Goal: Task Accomplishment & Management: Complete application form

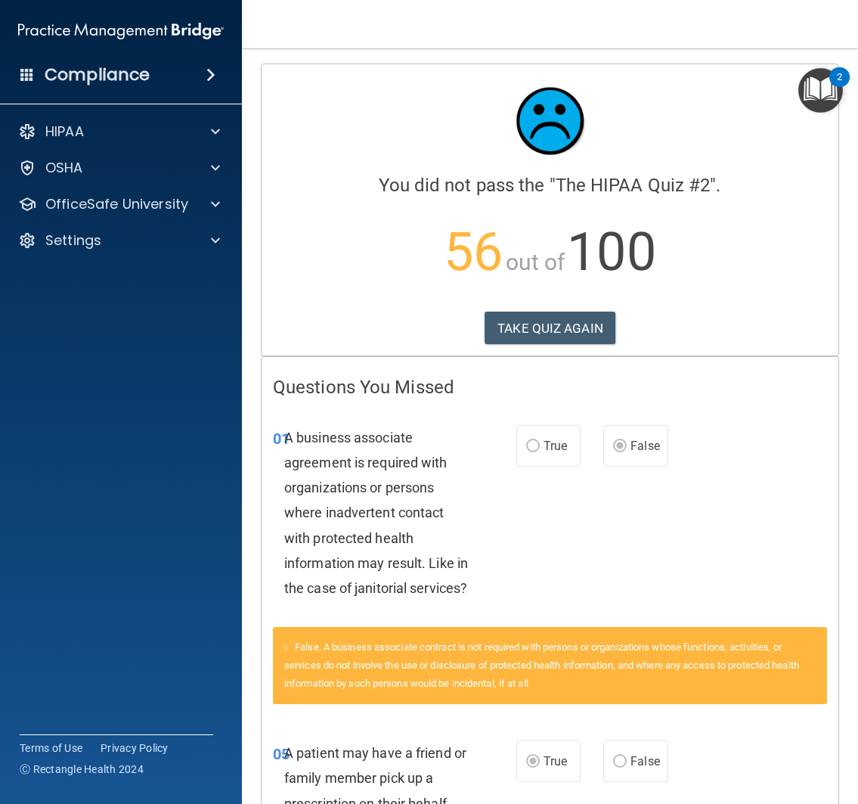
click at [575, 309] on div "Calculating your score.... You did not pass the " The HIPAA Quiz #2 ". 56 out o…" at bounding box center [550, 209] width 577 height 291
click at [575, 330] on button "TAKE QUIZ AGAIN" at bounding box center [550, 327] width 131 height 33
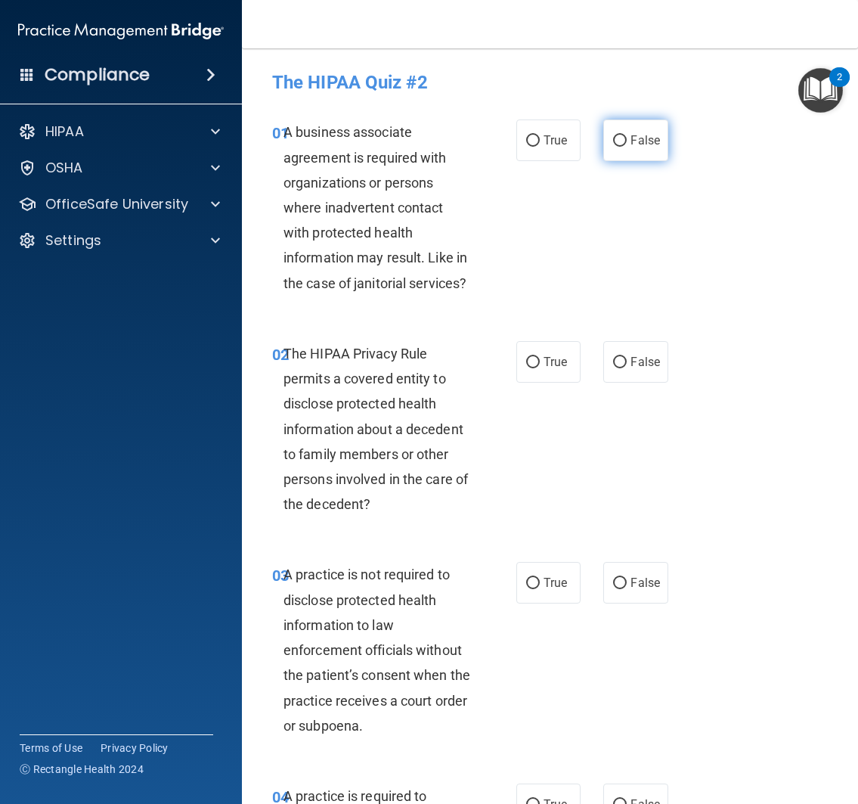
click at [630, 147] on label "False" at bounding box center [635, 140] width 65 height 42
click at [627, 147] on input "False" at bounding box center [620, 140] width 14 height 11
radio input "true"
click at [532, 369] on label "True" at bounding box center [548, 362] width 65 height 42
click at [532, 368] on input "True" at bounding box center [533, 362] width 14 height 11
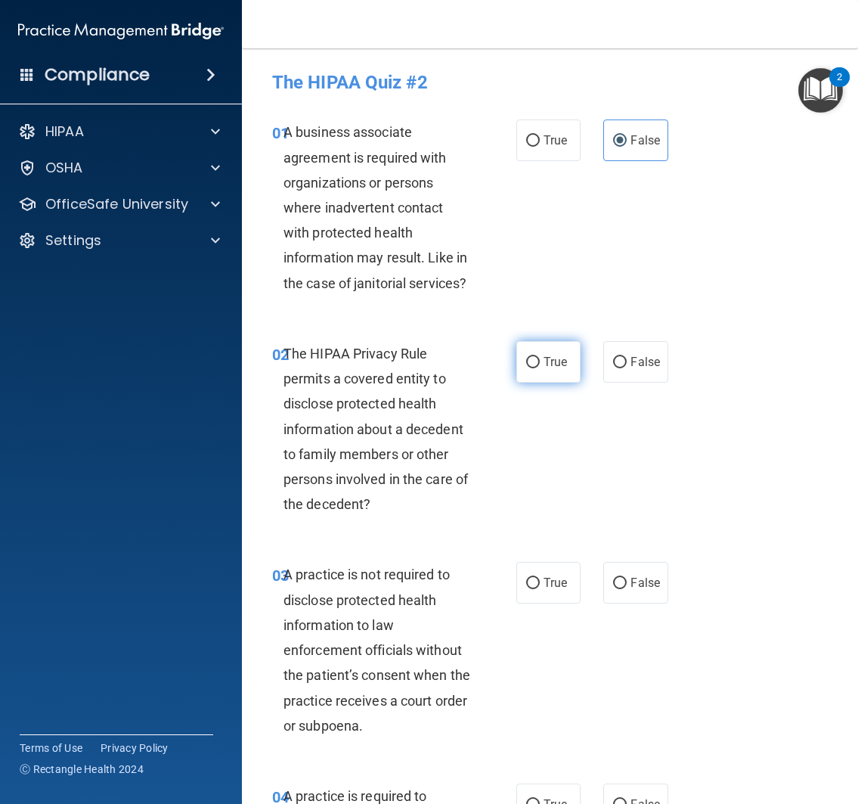
radio input "true"
click at [565, 526] on div "02 The HIPAA Privacy Rule permits a covered entity to disclose protected health…" at bounding box center [550, 432] width 578 height 221
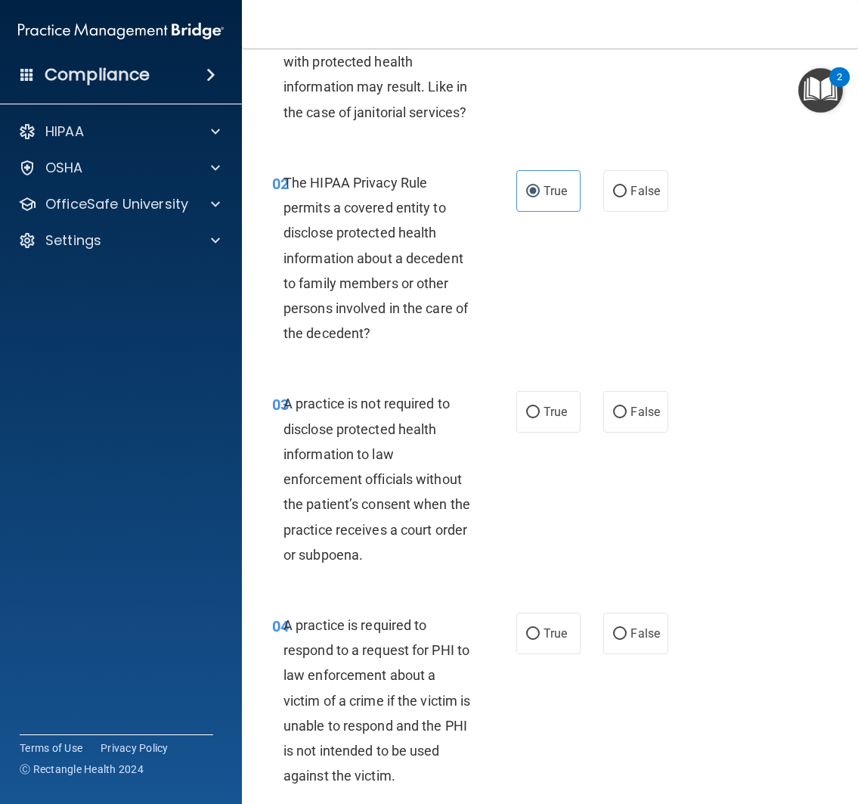
scroll to position [172, 0]
click at [544, 409] on span "True" at bounding box center [555, 411] width 23 height 14
click at [540, 409] on input "True" at bounding box center [533, 411] width 14 height 11
radio input "true"
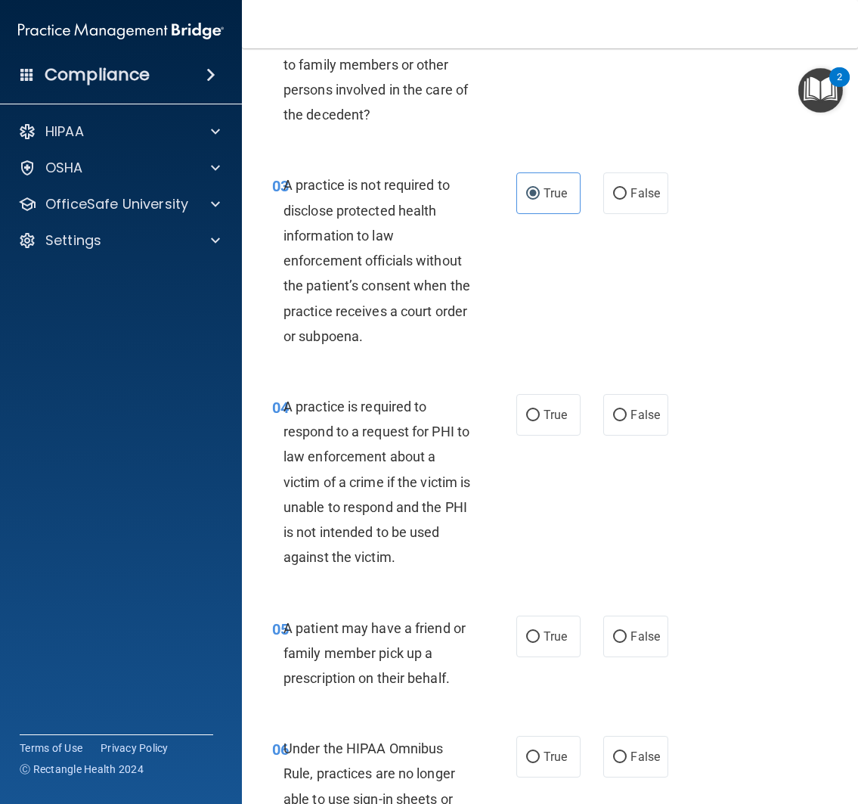
scroll to position [390, 0]
click at [658, 342] on div "03 A practice is not required to disclose protected health information to law e…" at bounding box center [550, 263] width 578 height 221
click at [567, 420] on label "True" at bounding box center [548, 414] width 65 height 42
click at [540, 420] on input "True" at bounding box center [533, 414] width 14 height 11
radio input "true"
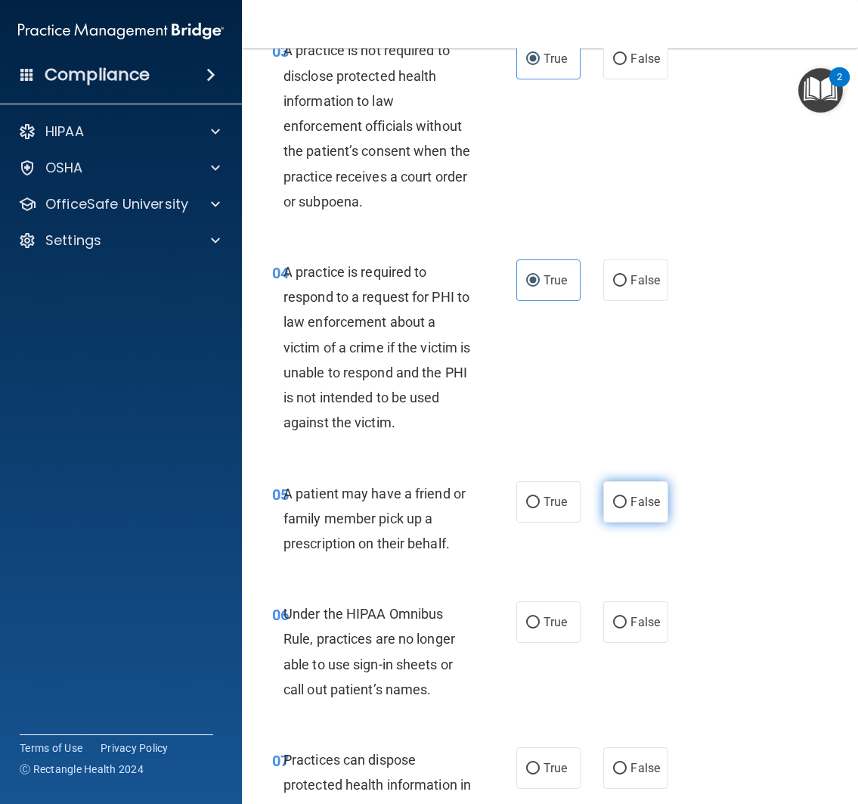
scroll to position [525, 0]
click at [534, 500] on label "True" at bounding box center [548, 501] width 65 height 42
click at [534, 500] on input "True" at bounding box center [533, 501] width 14 height 11
radio input "true"
click at [556, 575] on div "05 A patient may have a friend or family member pick up a prescription on their…" at bounding box center [550, 521] width 578 height 121
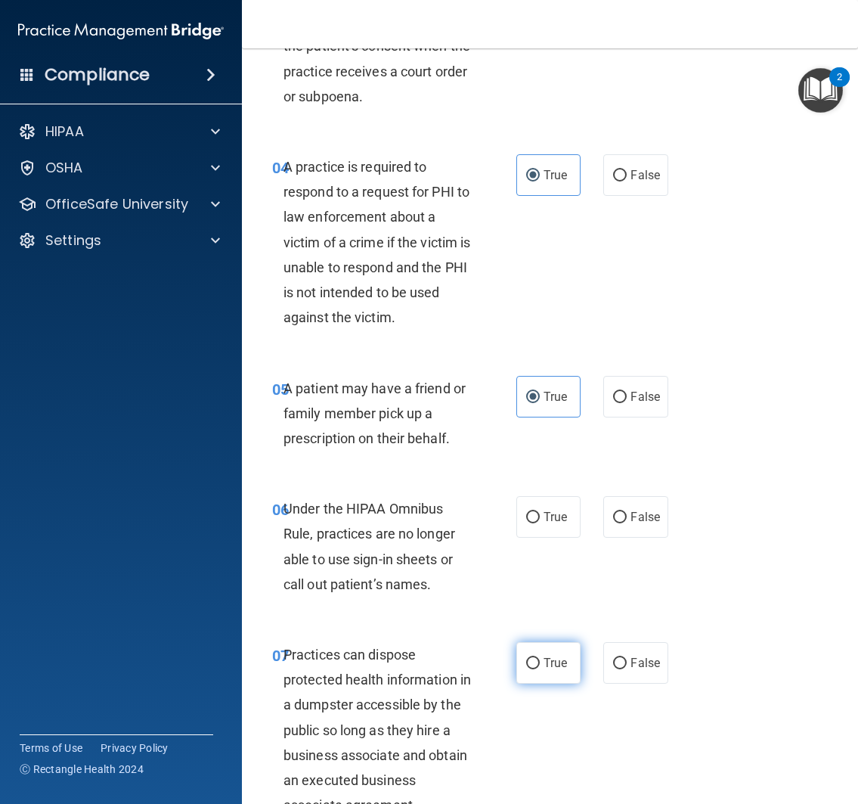
scroll to position [630, 0]
click at [633, 522] on span "False" at bounding box center [644, 516] width 29 height 14
click at [627, 522] on input "False" at bounding box center [620, 516] width 14 height 11
radio input "true"
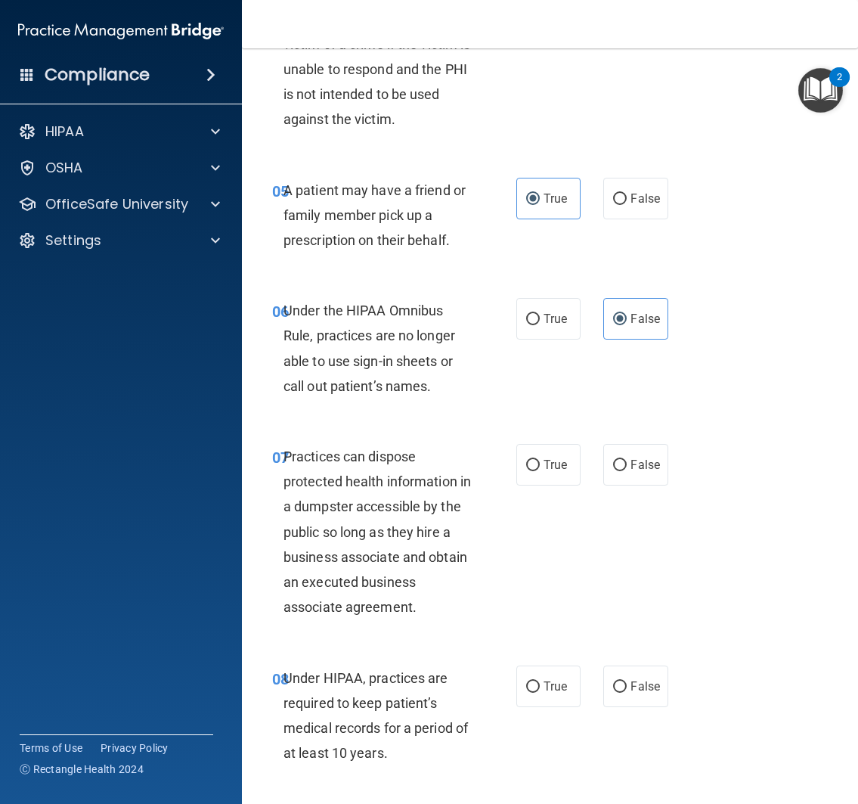
scroll to position [828, 0]
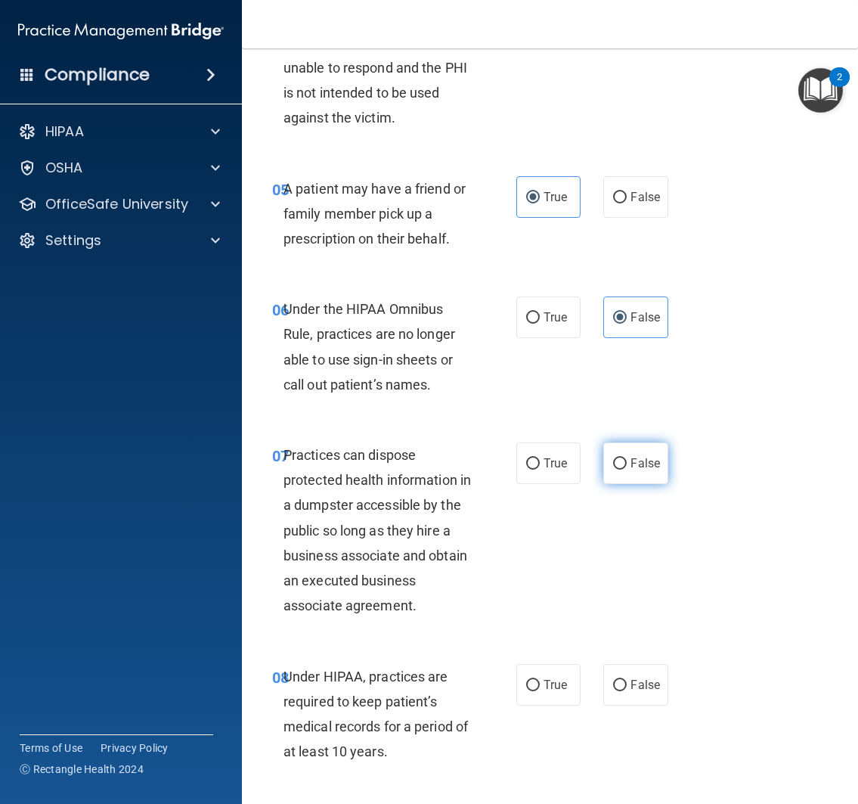
click at [618, 476] on label "False" at bounding box center [635, 463] width 65 height 42
click at [618, 469] on input "False" at bounding box center [620, 463] width 14 height 11
radio input "true"
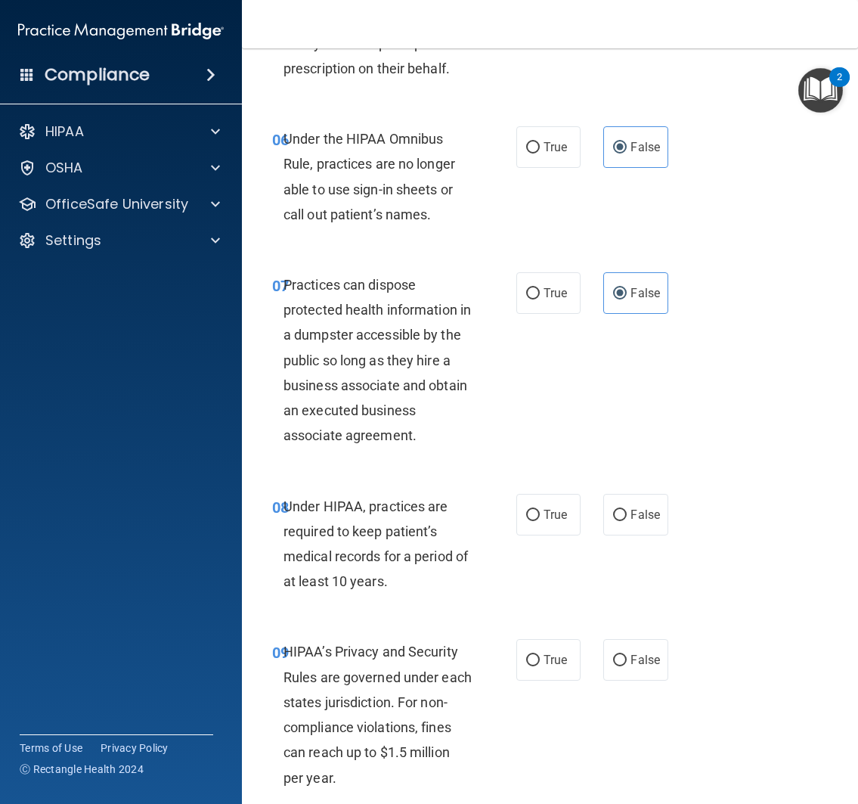
scroll to position [1032, 0]
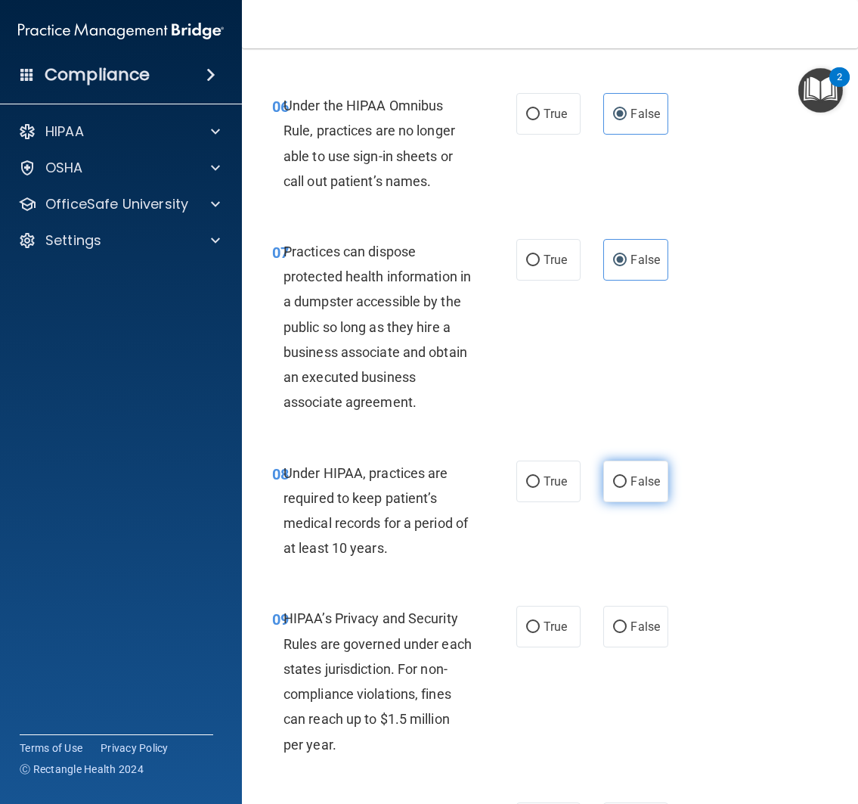
click at [644, 476] on span "False" at bounding box center [644, 481] width 29 height 14
click at [627, 476] on input "False" at bounding box center [620, 481] width 14 height 11
radio input "true"
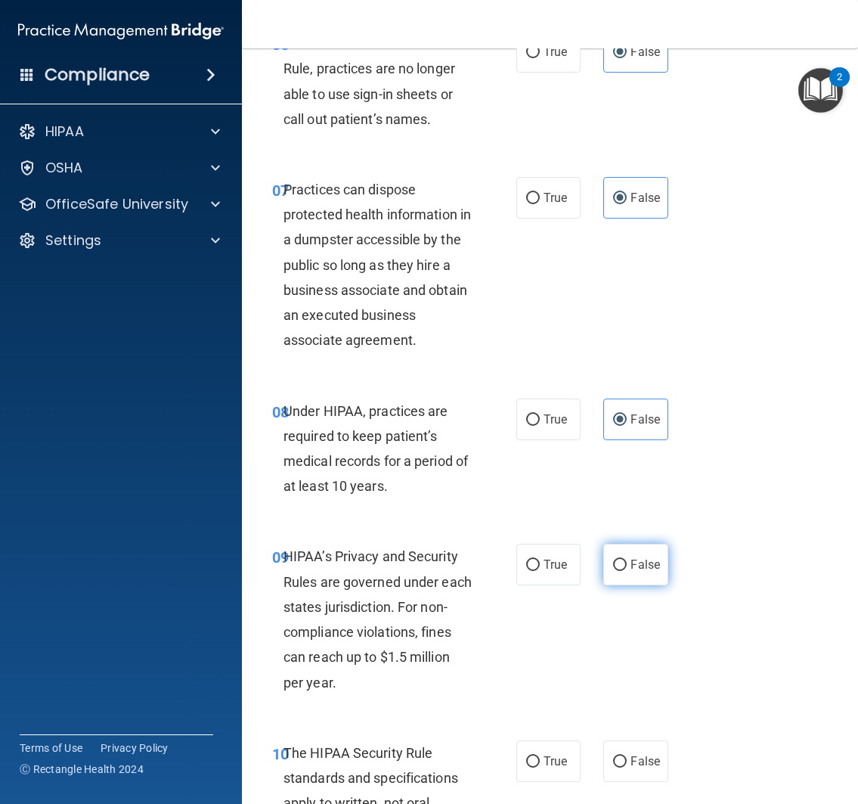
scroll to position [1094, 0]
click at [630, 568] on span "False" at bounding box center [644, 564] width 29 height 14
click at [627, 568] on input "False" at bounding box center [620, 564] width 14 height 11
radio input "true"
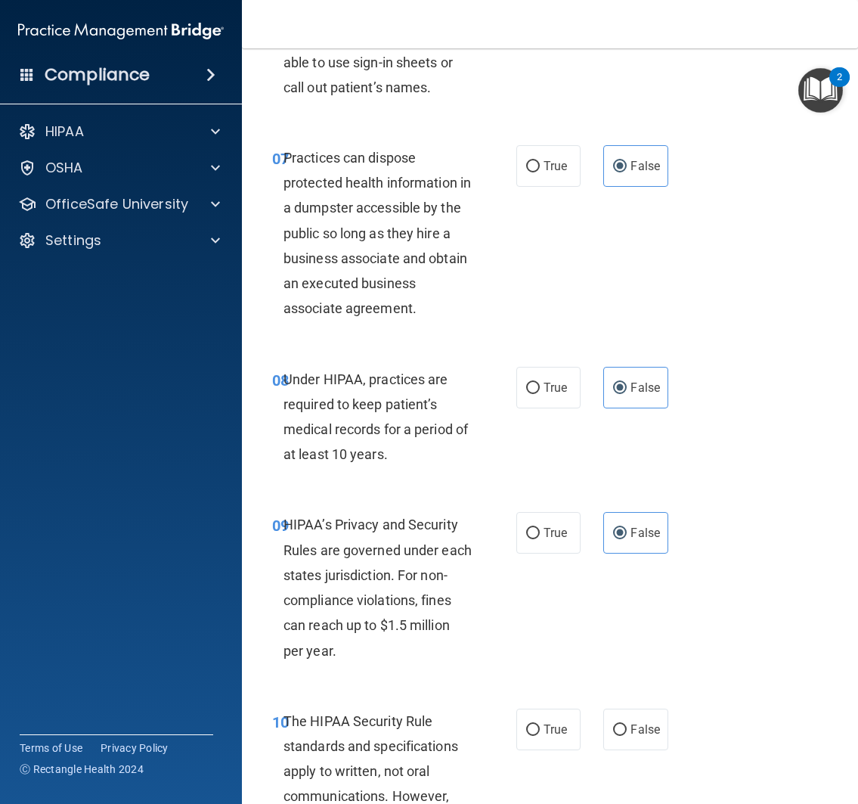
scroll to position [1248, 0]
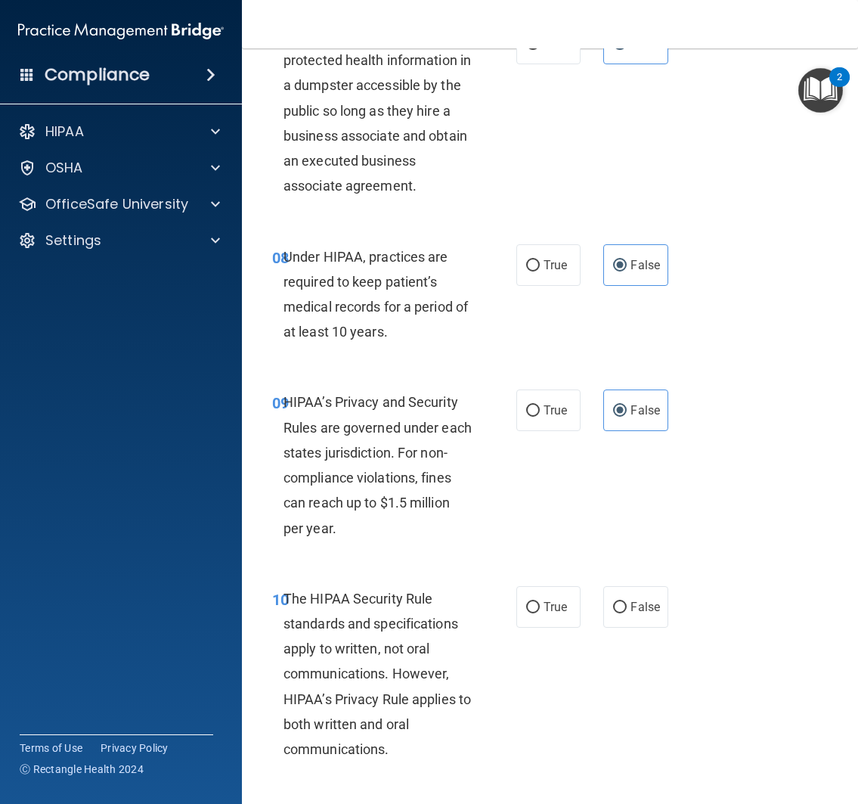
click at [476, 514] on div "HIPAA’s Privacy and Security Rules are governed under each states jurisdiction.…" at bounding box center [383, 464] width 200 height 150
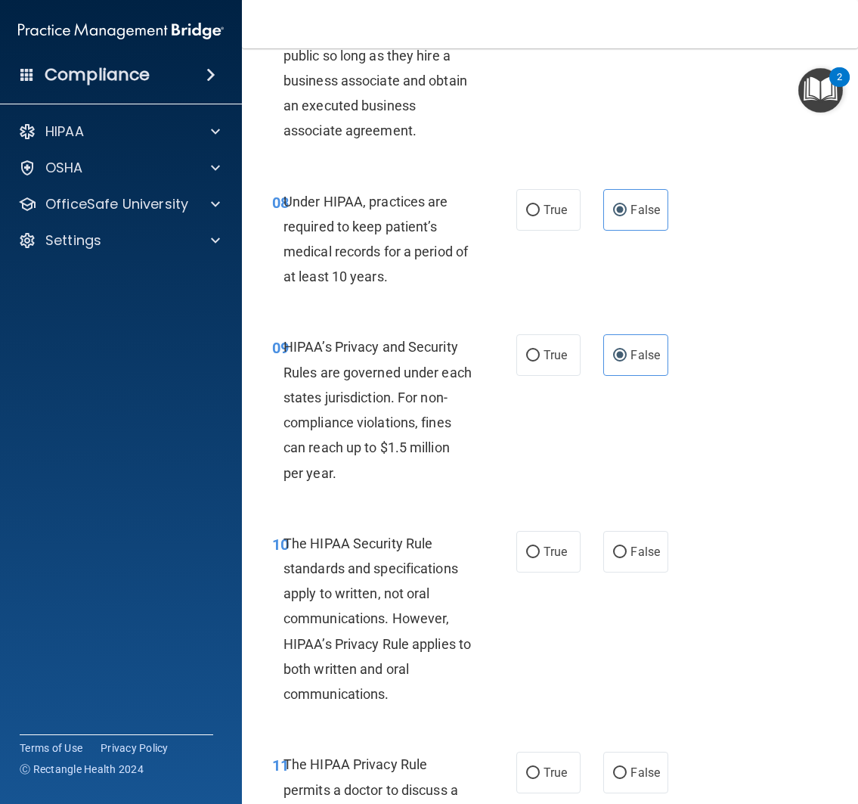
scroll to position [1308, 0]
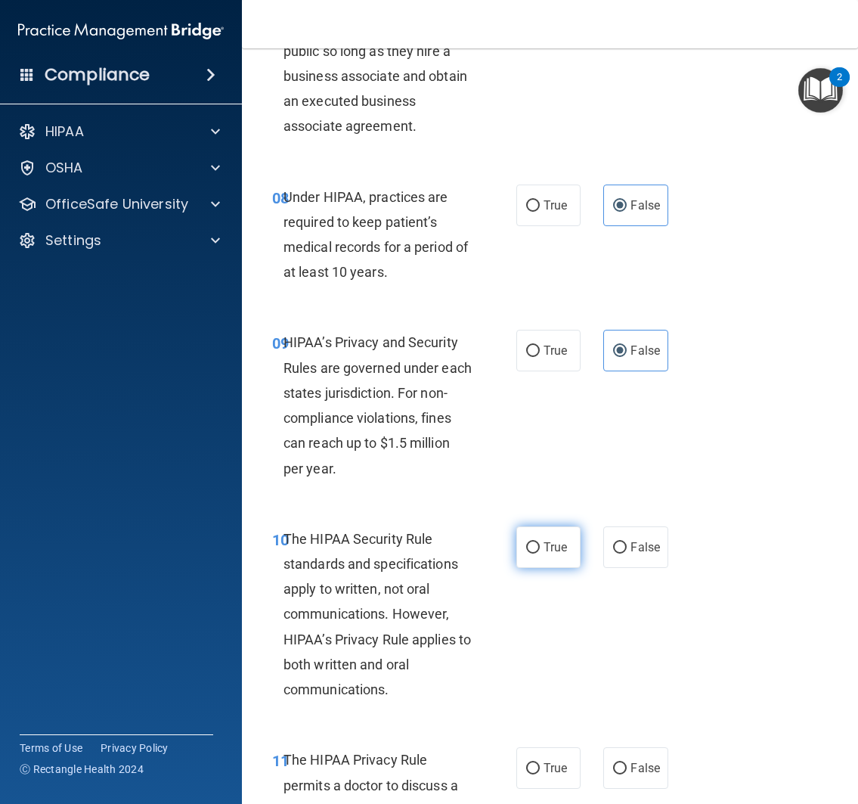
click at [547, 534] on label "True" at bounding box center [548, 547] width 65 height 42
click at [540, 542] on input "True" at bounding box center [533, 547] width 14 height 11
radio input "true"
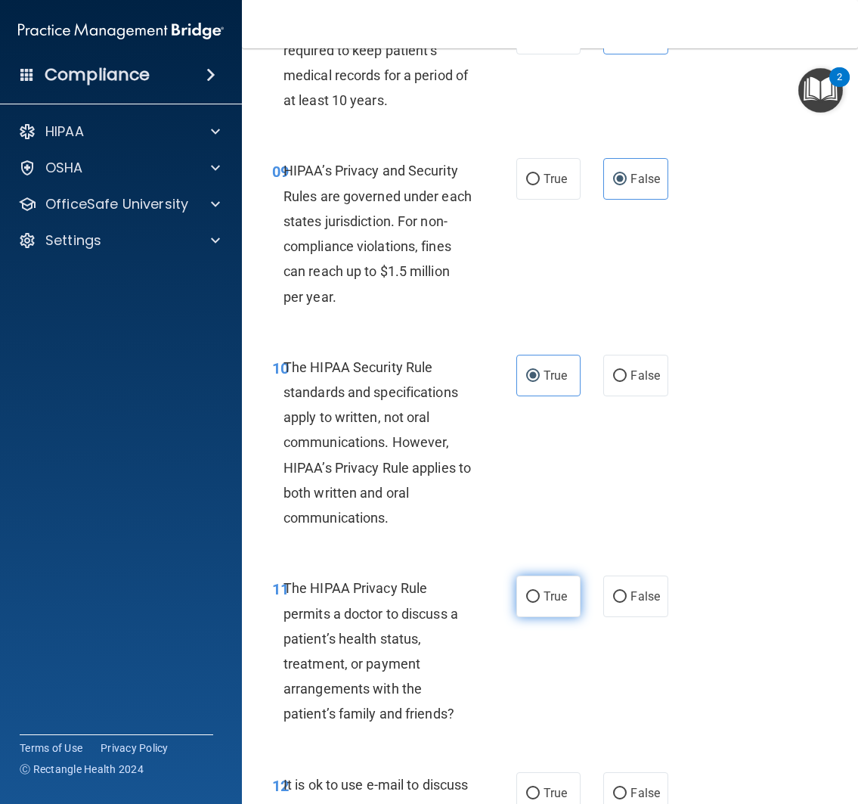
scroll to position [1491, 0]
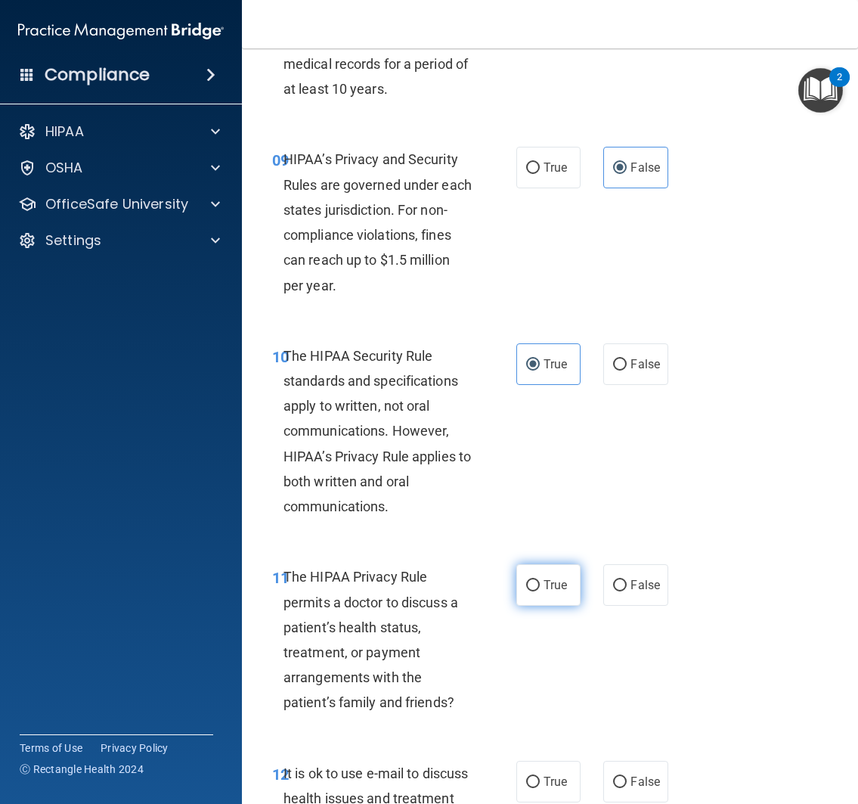
click at [550, 602] on label "True" at bounding box center [548, 585] width 65 height 42
click at [540, 591] on input "True" at bounding box center [533, 585] width 14 height 11
radio input "true"
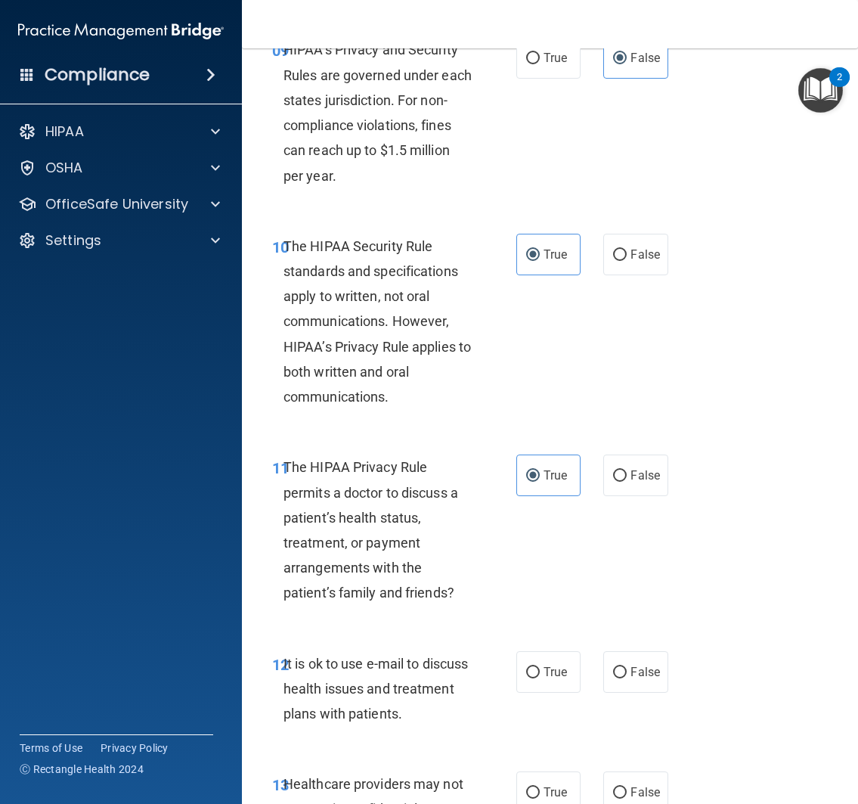
scroll to position [1686, 0]
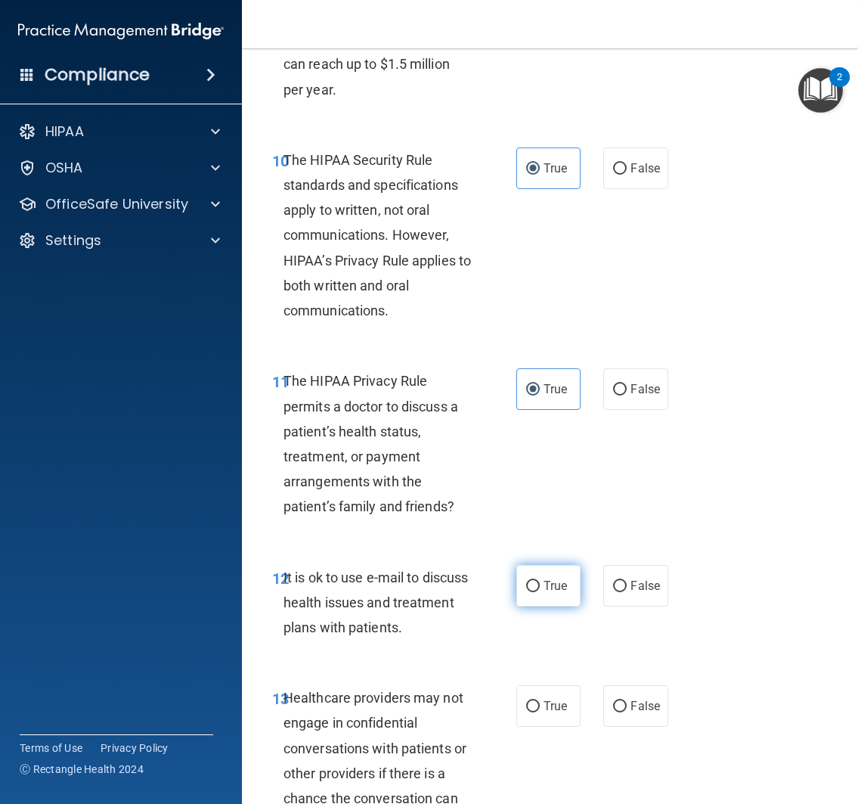
click at [546, 599] on label "True" at bounding box center [548, 586] width 65 height 42
click at [540, 592] on input "True" at bounding box center [533, 586] width 14 height 11
radio input "true"
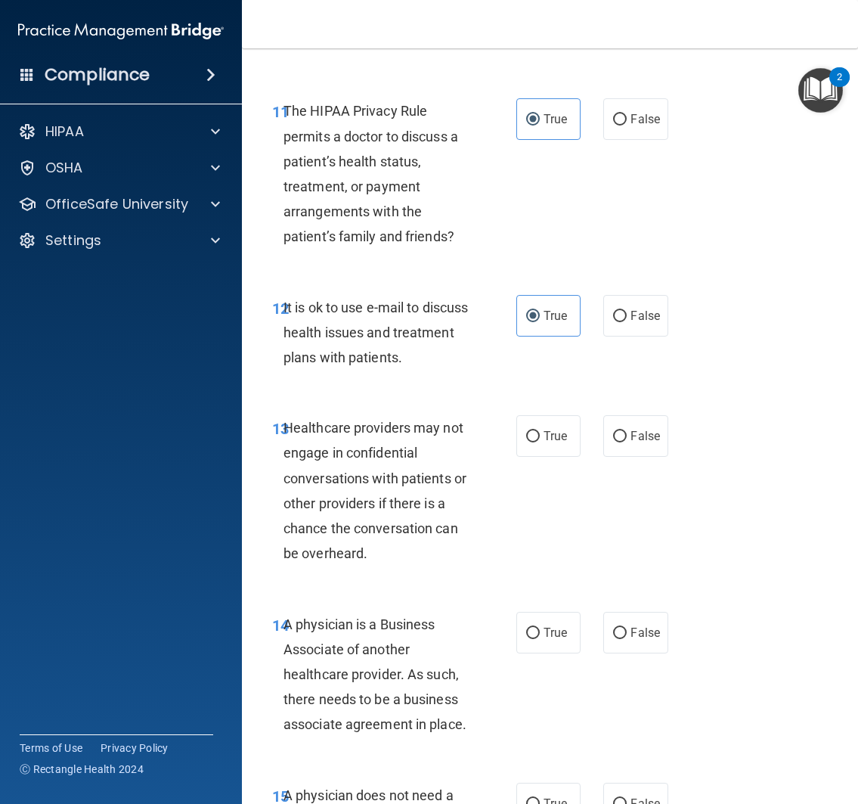
scroll to position [1958, 0]
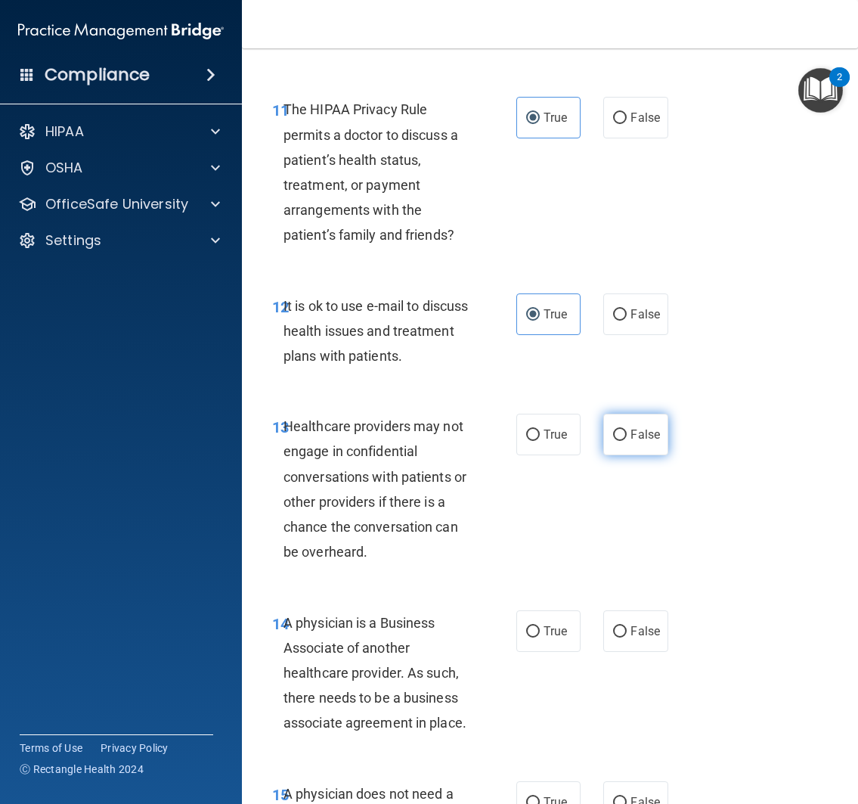
click at [636, 442] on label "False" at bounding box center [635, 434] width 65 height 42
click at [627, 441] on input "False" at bounding box center [620, 434] width 14 height 11
radio input "true"
click at [636, 640] on label "False" at bounding box center [635, 631] width 65 height 42
click at [627, 637] on input "False" at bounding box center [620, 631] width 14 height 11
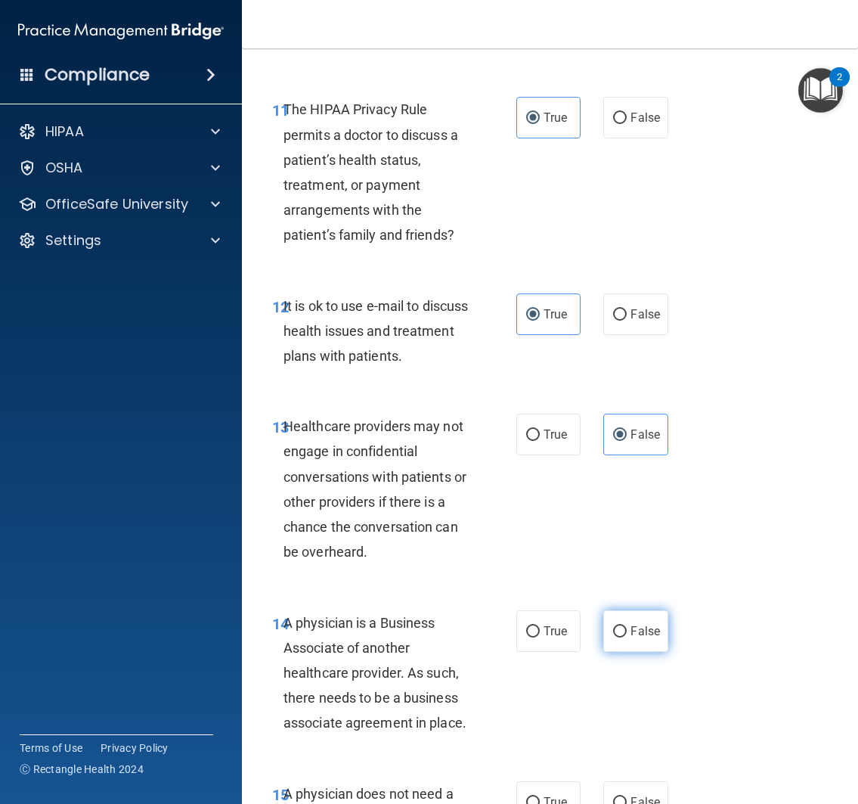
radio input "true"
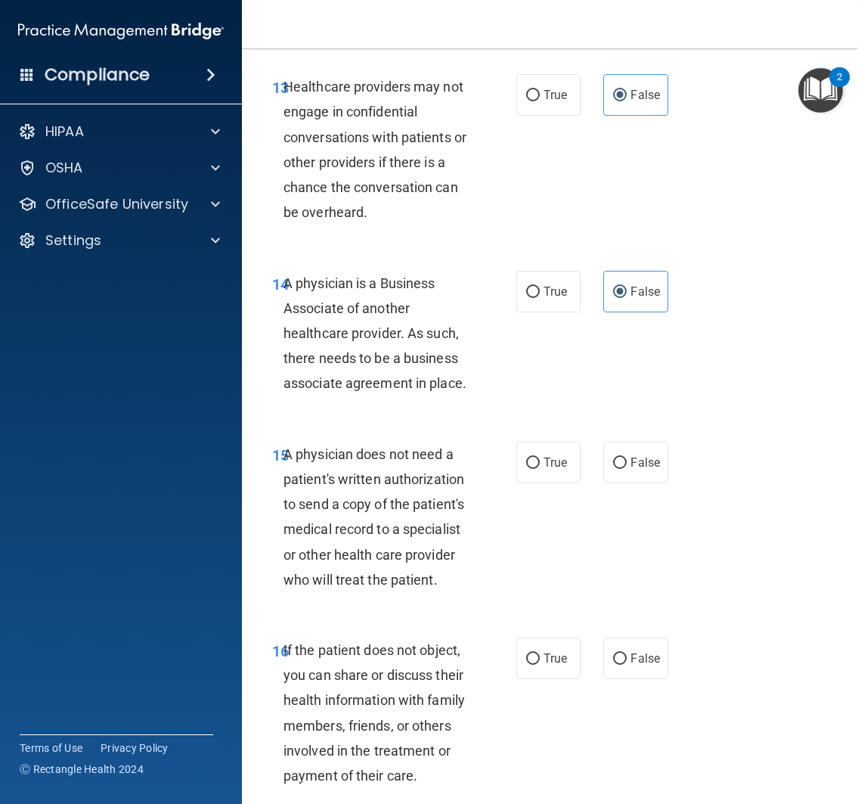
scroll to position [2298, 0]
click at [538, 471] on label "True" at bounding box center [548, 462] width 65 height 42
click at [538, 468] on input "True" at bounding box center [533, 462] width 14 height 11
radio input "true"
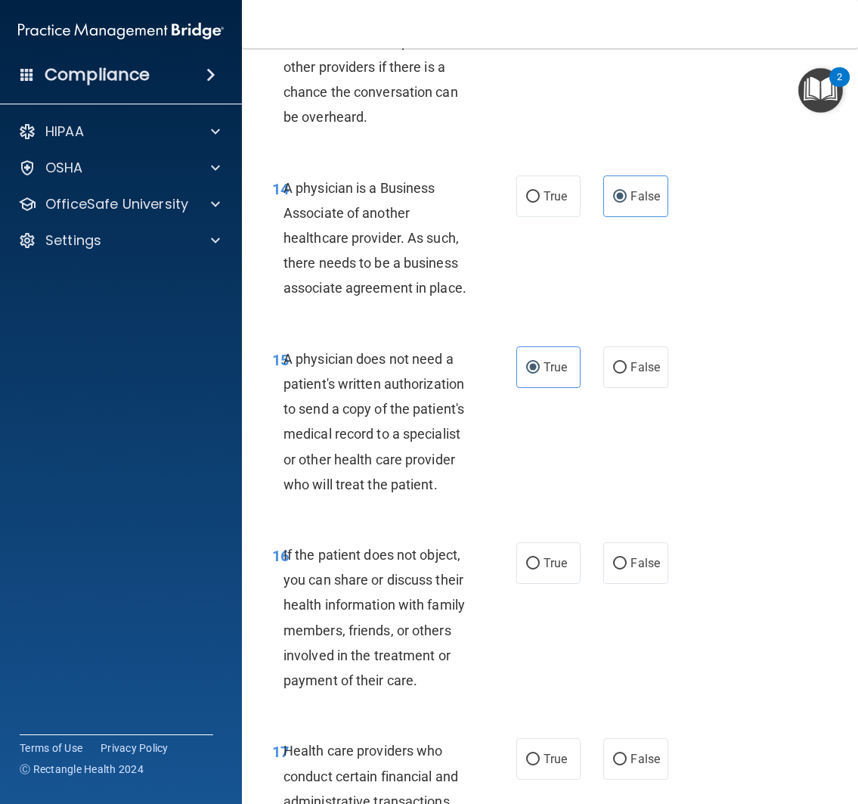
scroll to position [2445, 0]
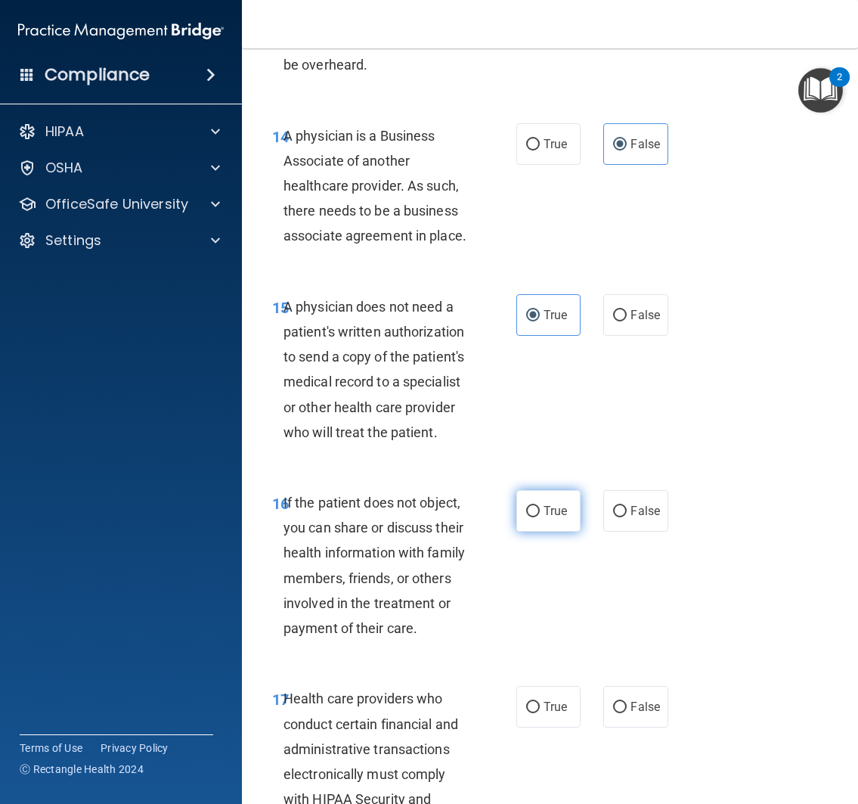
click at [551, 514] on span "True" at bounding box center [555, 510] width 23 height 14
click at [540, 514] on input "True" at bounding box center [533, 511] width 14 height 11
radio input "true"
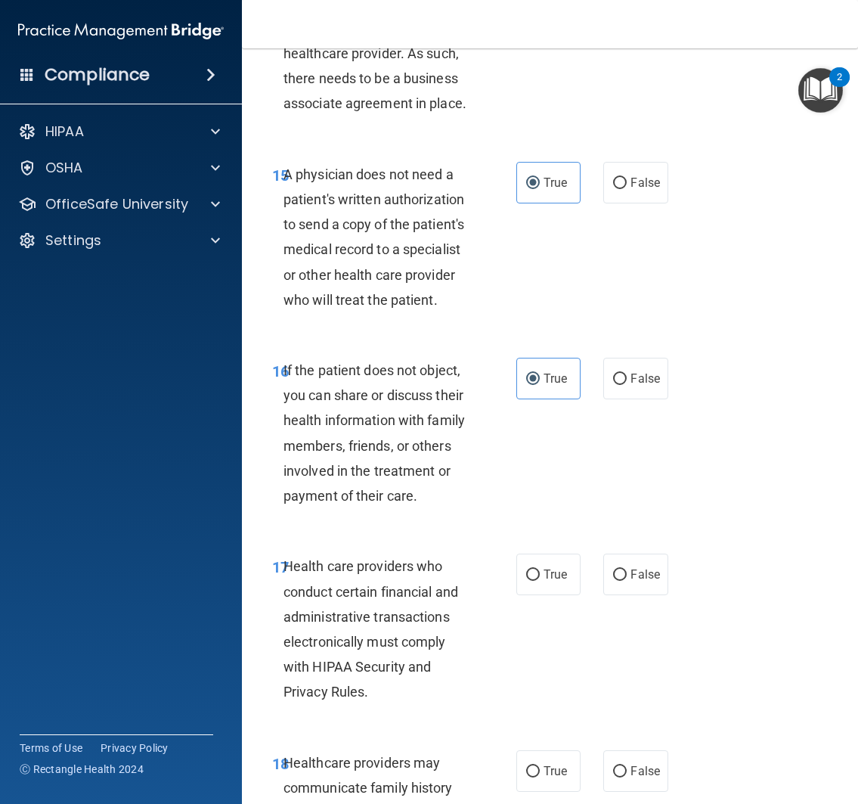
scroll to position [2606, 0]
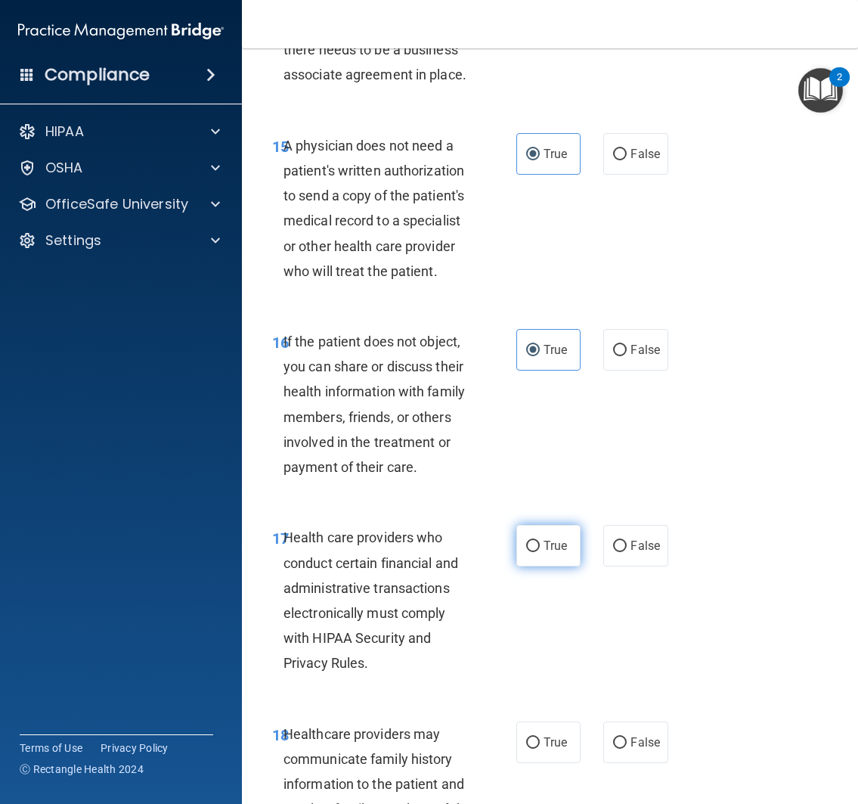
click at [544, 546] on span "True" at bounding box center [555, 545] width 23 height 14
click at [538, 546] on input "True" at bounding box center [533, 545] width 14 height 11
radio input "true"
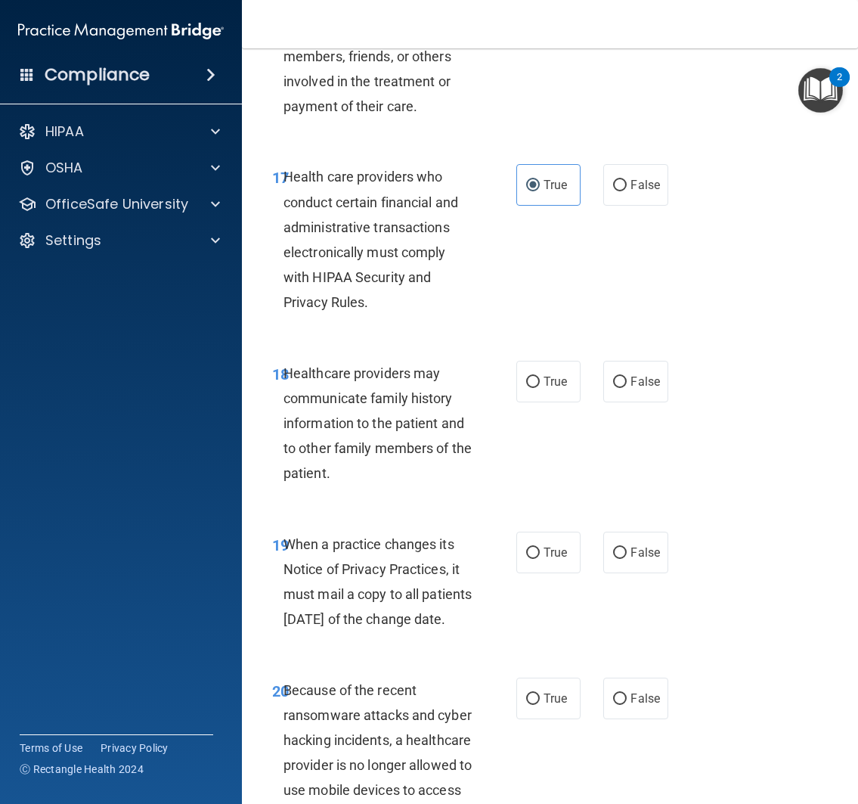
scroll to position [3025, 0]
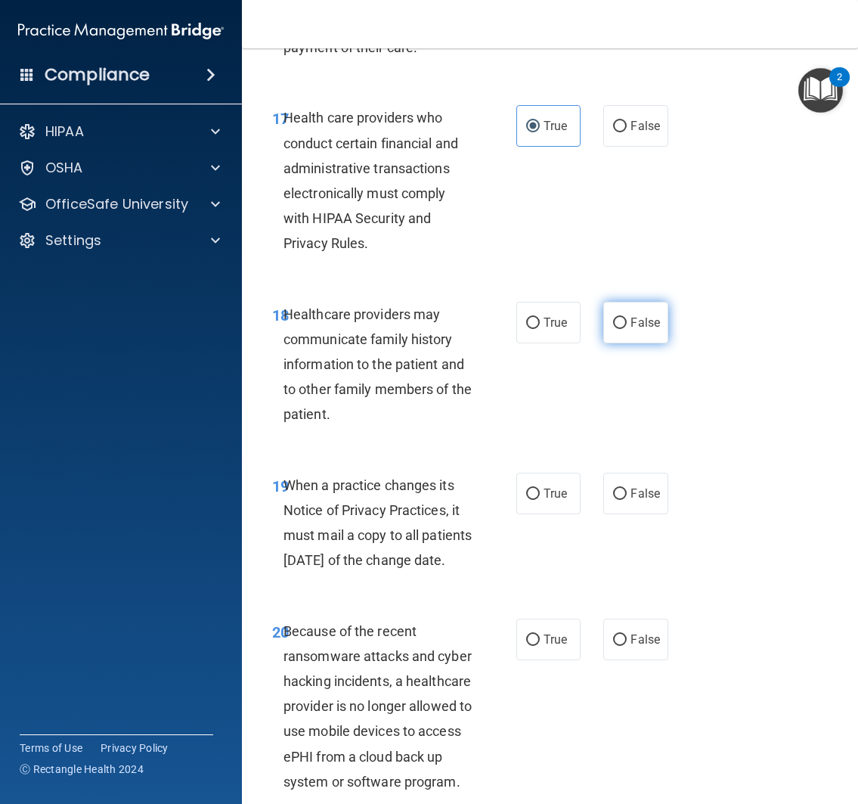
click at [643, 334] on label "False" at bounding box center [635, 323] width 65 height 42
click at [627, 329] on input "False" at bounding box center [620, 322] width 14 height 11
radio input "true"
click at [617, 488] on input "False" at bounding box center [620, 493] width 14 height 11
radio input "true"
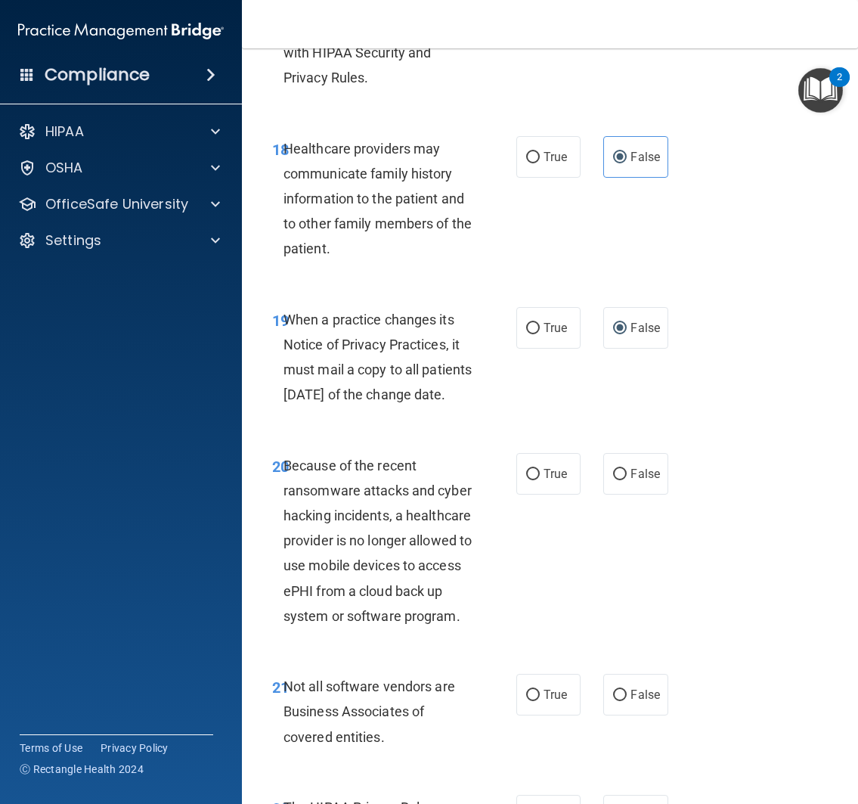
scroll to position [3194, 0]
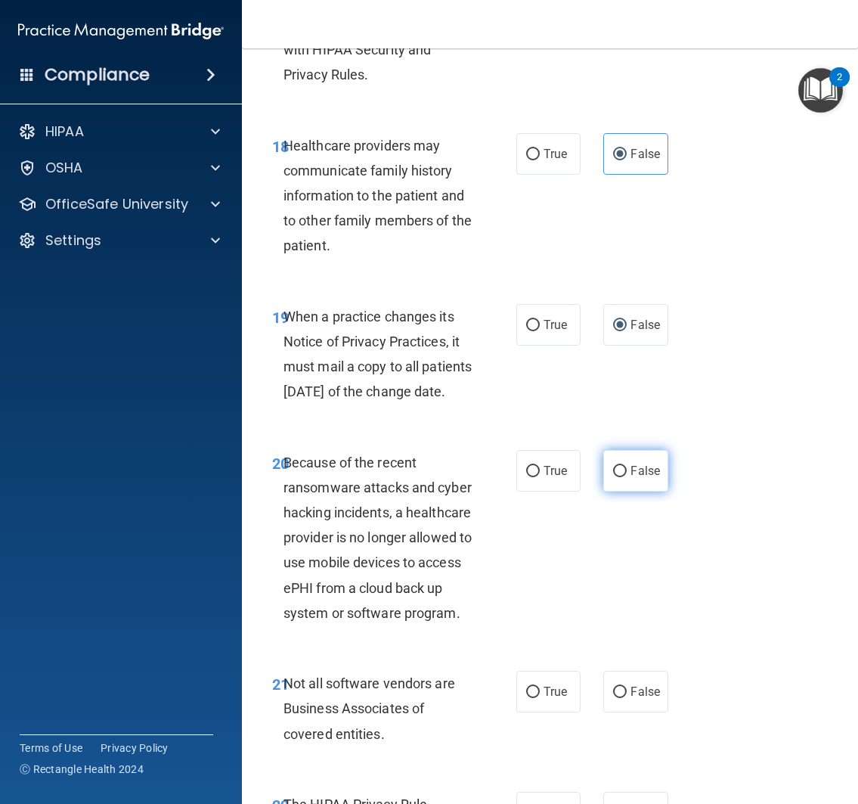
click at [628, 485] on label "False" at bounding box center [635, 471] width 65 height 42
click at [627, 477] on input "False" at bounding box center [620, 471] width 14 height 11
radio input "true"
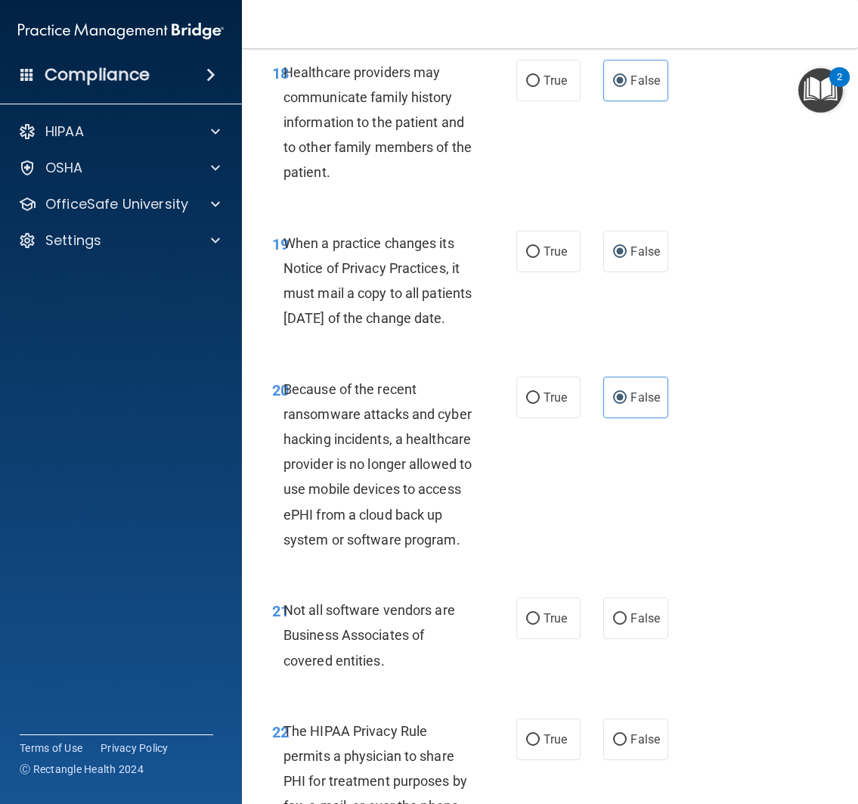
scroll to position [3268, 0]
click at [547, 624] on span "True" at bounding box center [555, 617] width 23 height 14
click at [540, 624] on input "True" at bounding box center [533, 617] width 14 height 11
radio input "true"
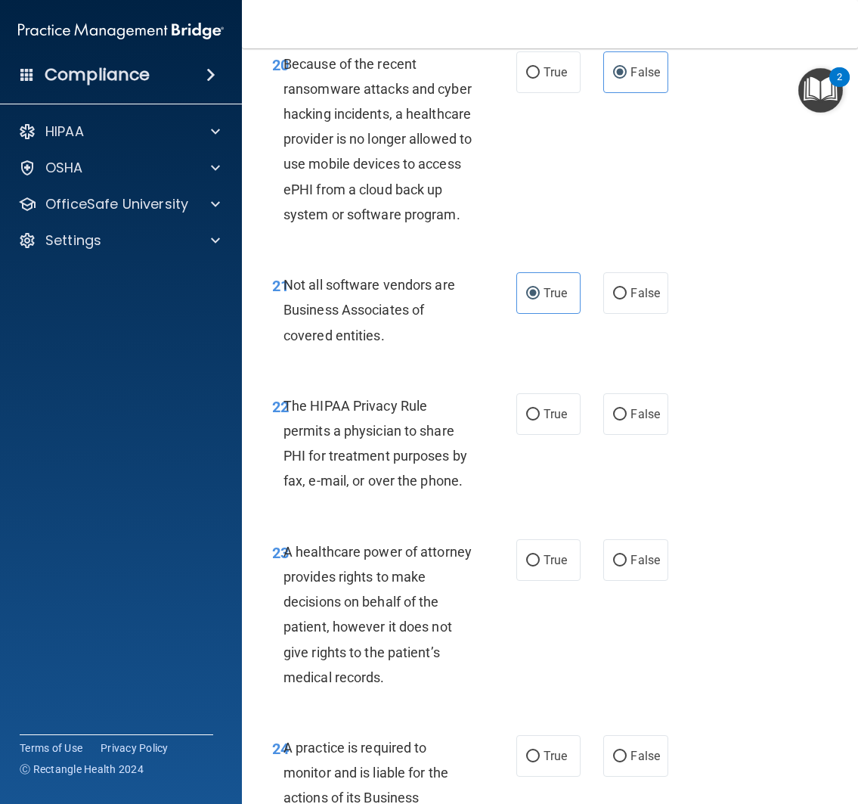
scroll to position [3594, 0]
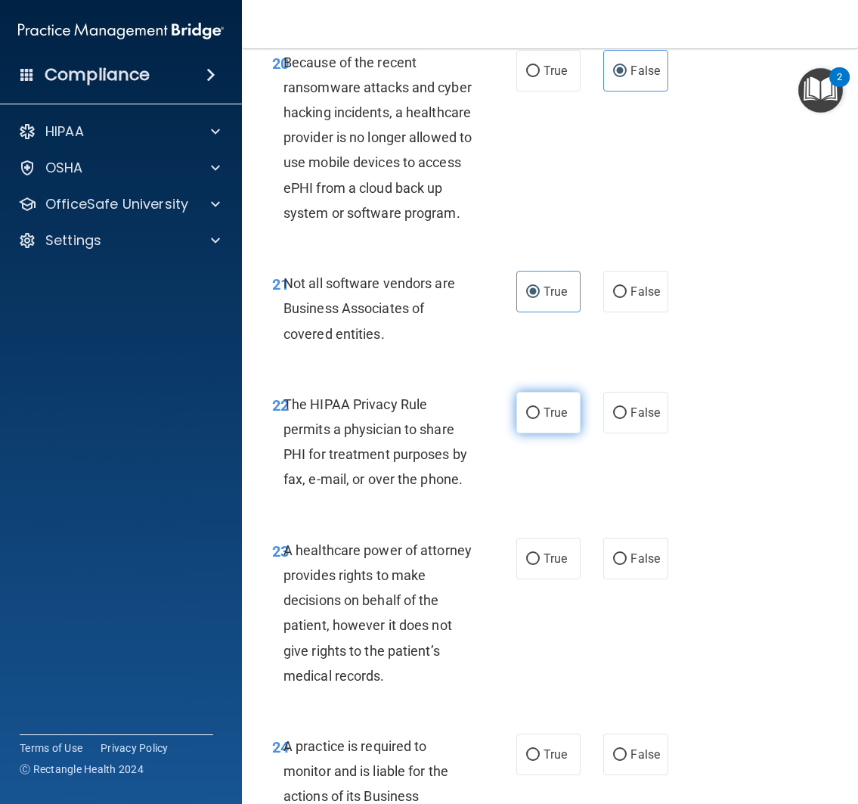
click at [559, 433] on label "True" at bounding box center [548, 413] width 65 height 42
click at [540, 419] on input "True" at bounding box center [533, 412] width 14 height 11
radio input "true"
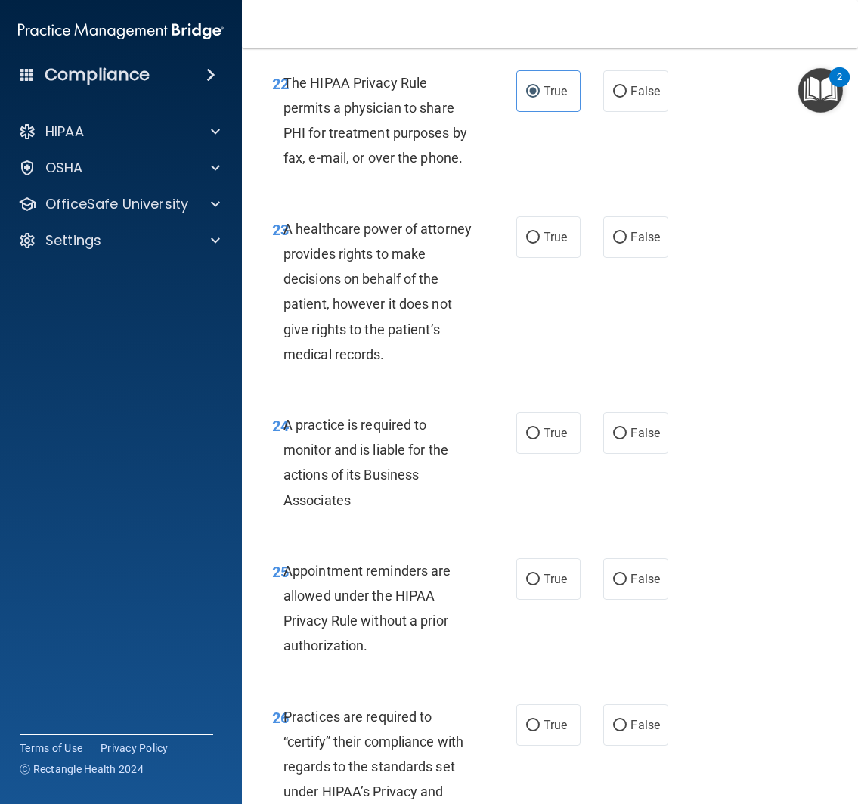
scroll to position [3982, 0]
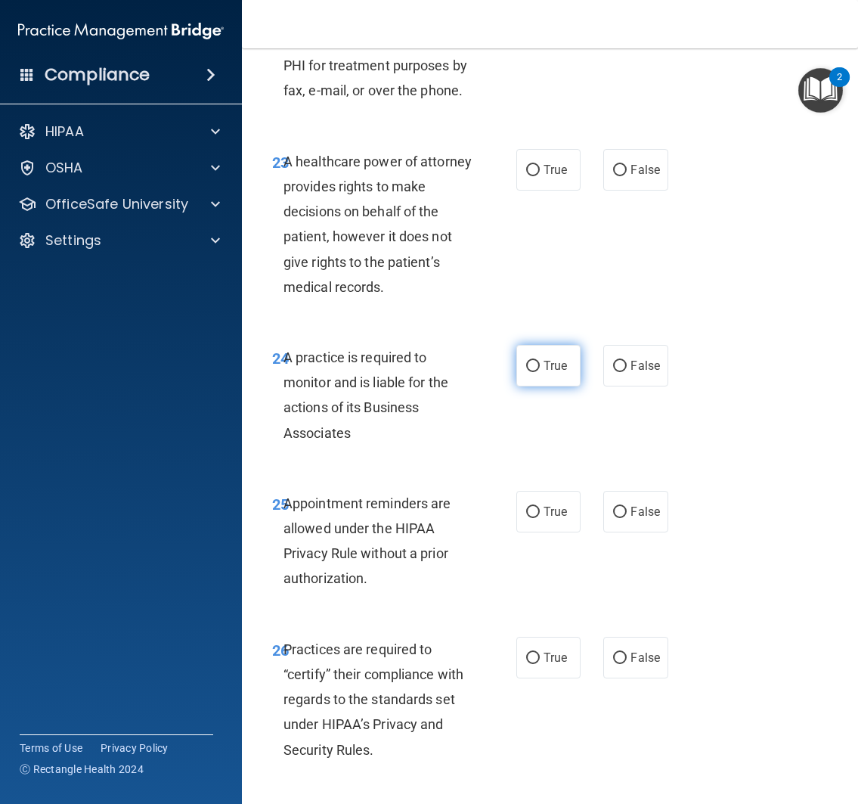
click at [550, 386] on label "True" at bounding box center [548, 366] width 65 height 42
click at [540, 372] on input "True" at bounding box center [533, 366] width 14 height 11
radio input "true"
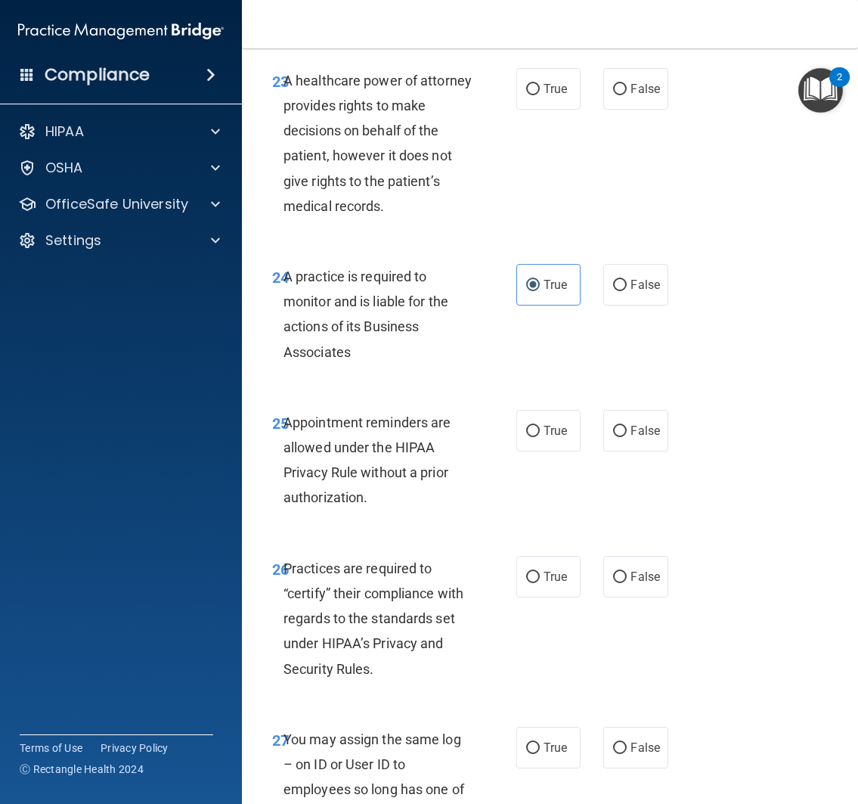
scroll to position [4074, 0]
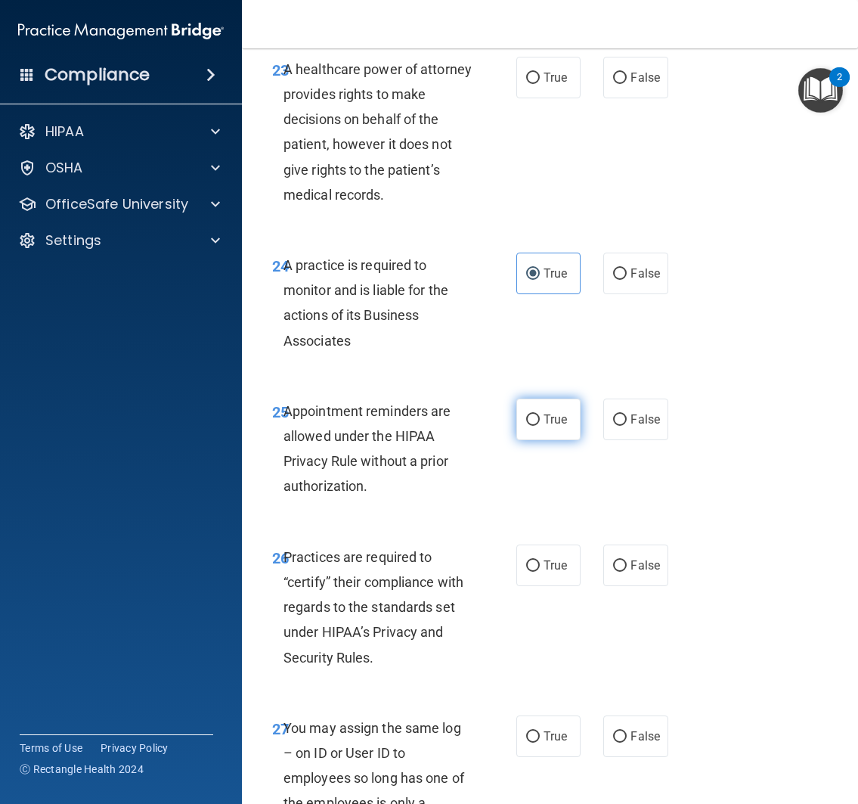
click at [561, 426] on span "True" at bounding box center [555, 419] width 23 height 14
click at [540, 426] on input "True" at bounding box center [533, 419] width 14 height 11
radio input "true"
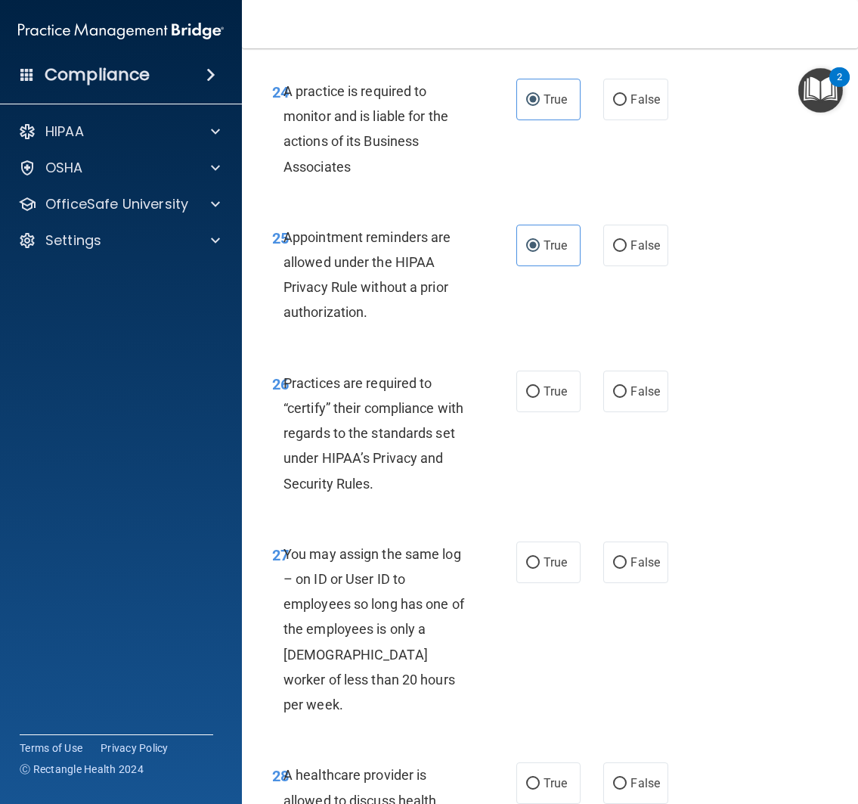
scroll to position [4299, 0]
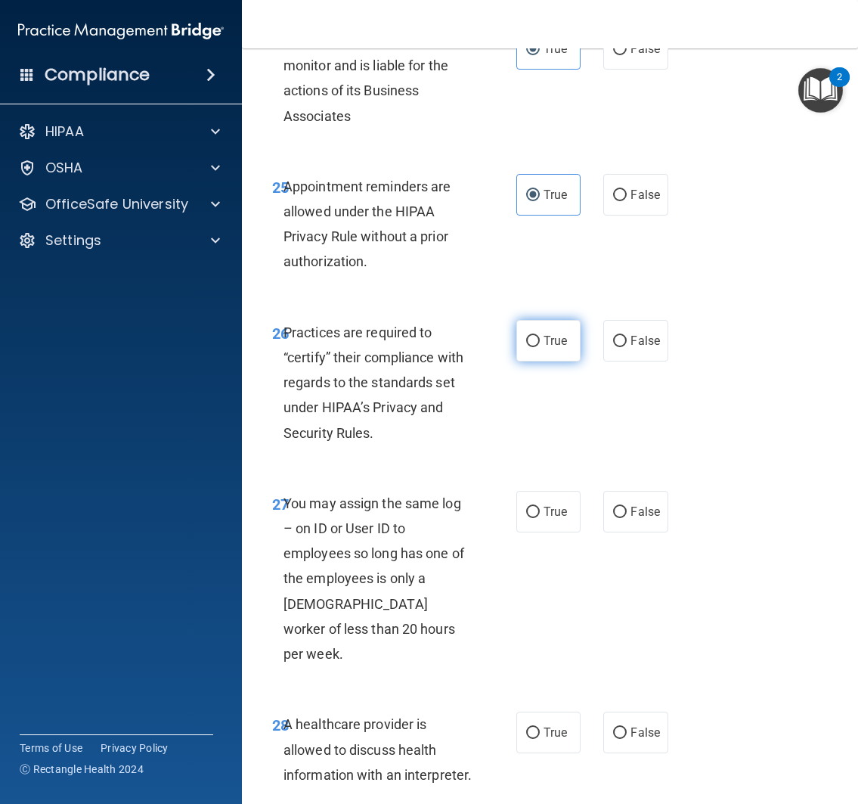
click at [554, 361] on label "True" at bounding box center [548, 341] width 65 height 42
click at [540, 347] on input "True" at bounding box center [533, 341] width 14 height 11
radio input "true"
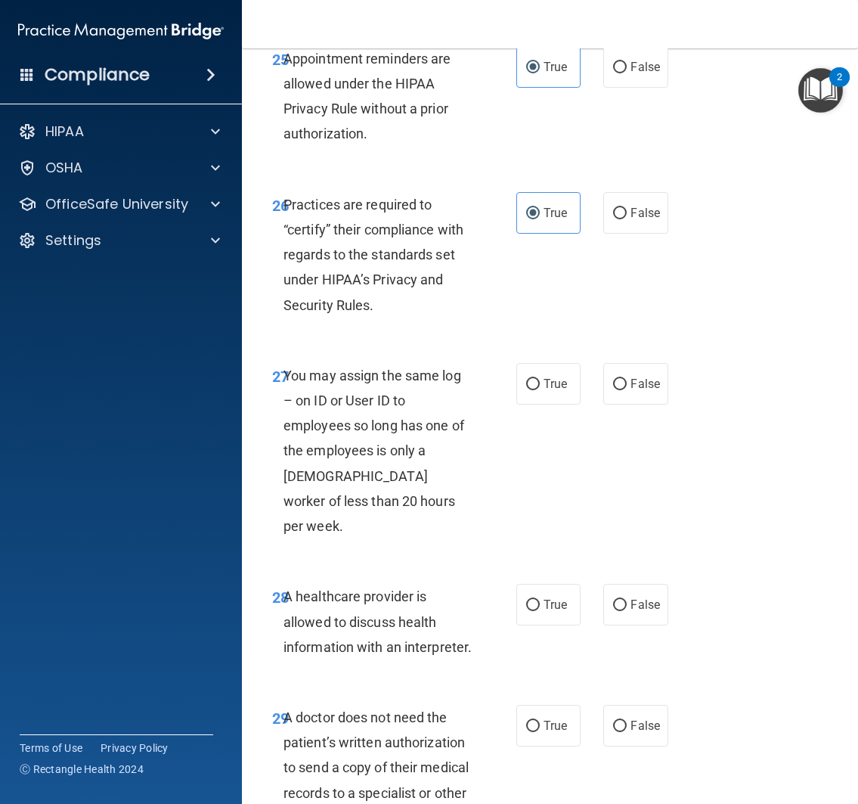
scroll to position [4563, 0]
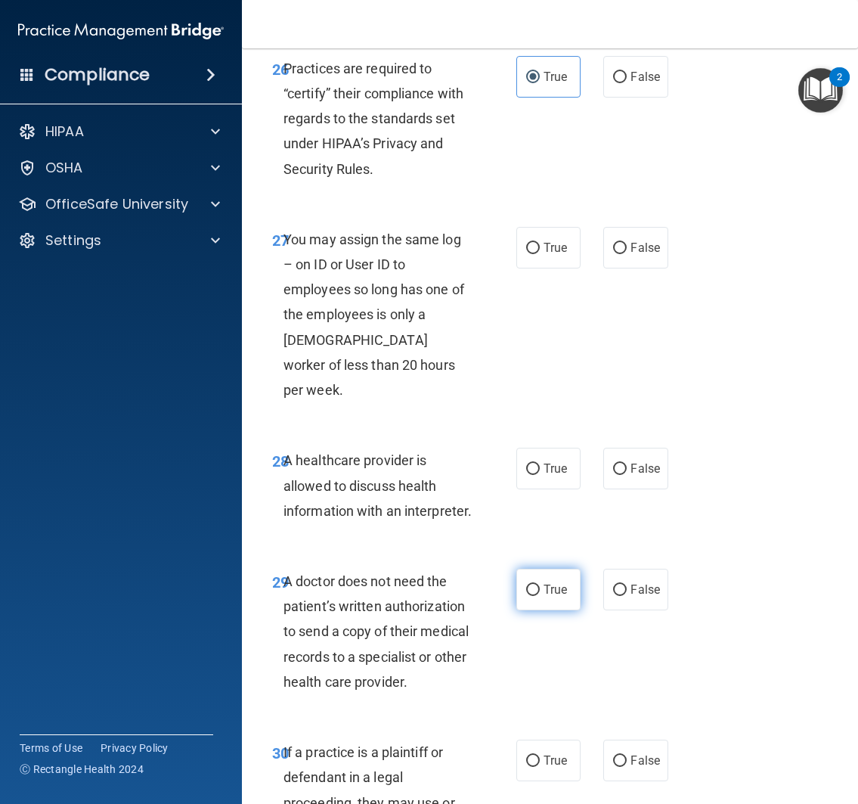
click at [568, 610] on label "True" at bounding box center [548, 589] width 65 height 42
click at [540, 596] on input "True" at bounding box center [533, 589] width 14 height 11
radio input "true"
click at [618, 268] on label "False" at bounding box center [635, 248] width 65 height 42
click at [618, 254] on input "False" at bounding box center [620, 248] width 14 height 11
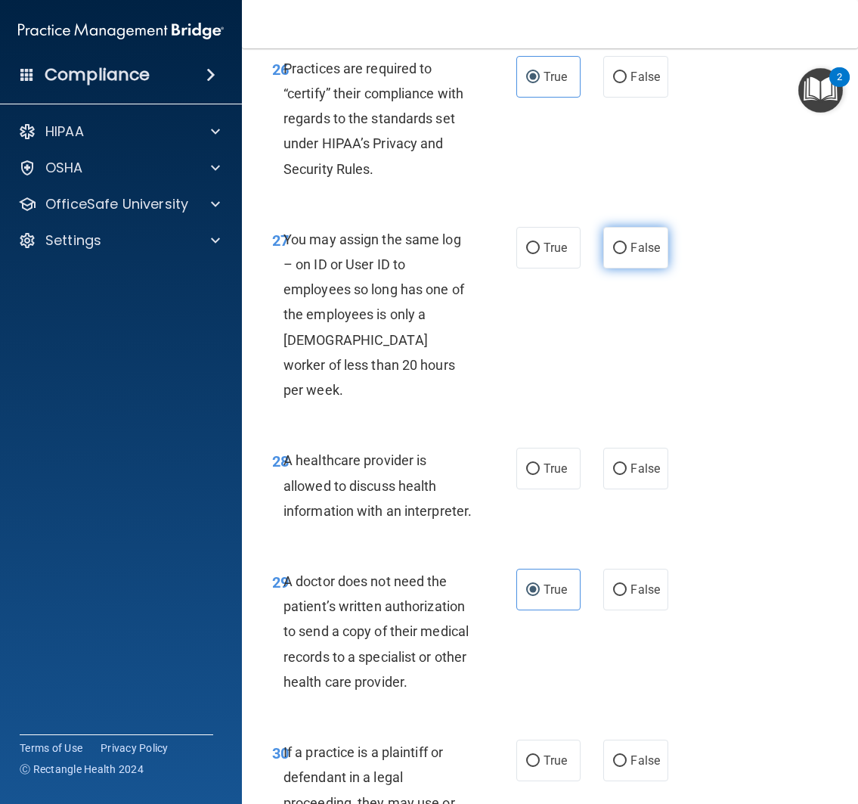
radio input "true"
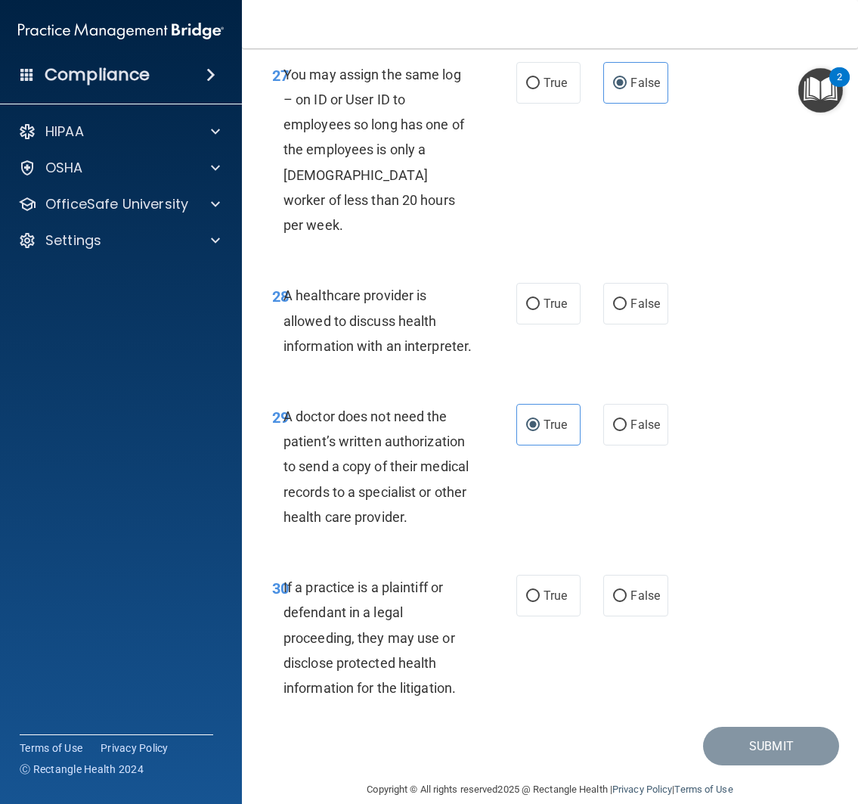
scroll to position [4728, 0]
click at [556, 324] on label "True" at bounding box center [548, 304] width 65 height 42
click at [540, 310] on input "True" at bounding box center [533, 304] width 14 height 11
radio input "true"
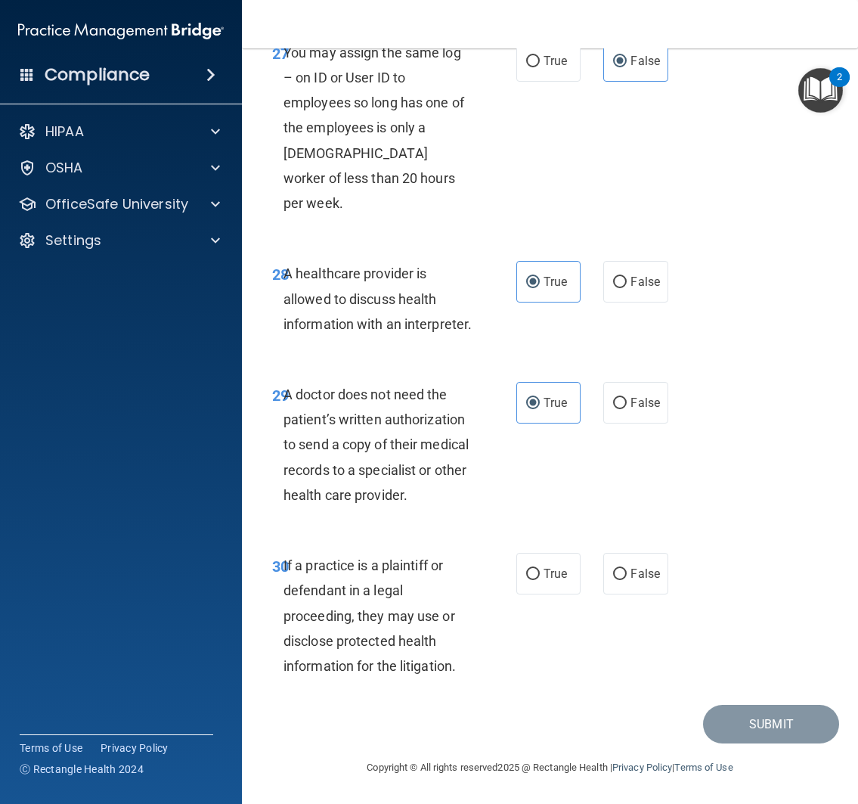
scroll to position [4797, 0]
click at [555, 589] on label "True" at bounding box center [548, 574] width 65 height 42
click at [540, 580] on input "True" at bounding box center [533, 573] width 14 height 11
radio input "true"
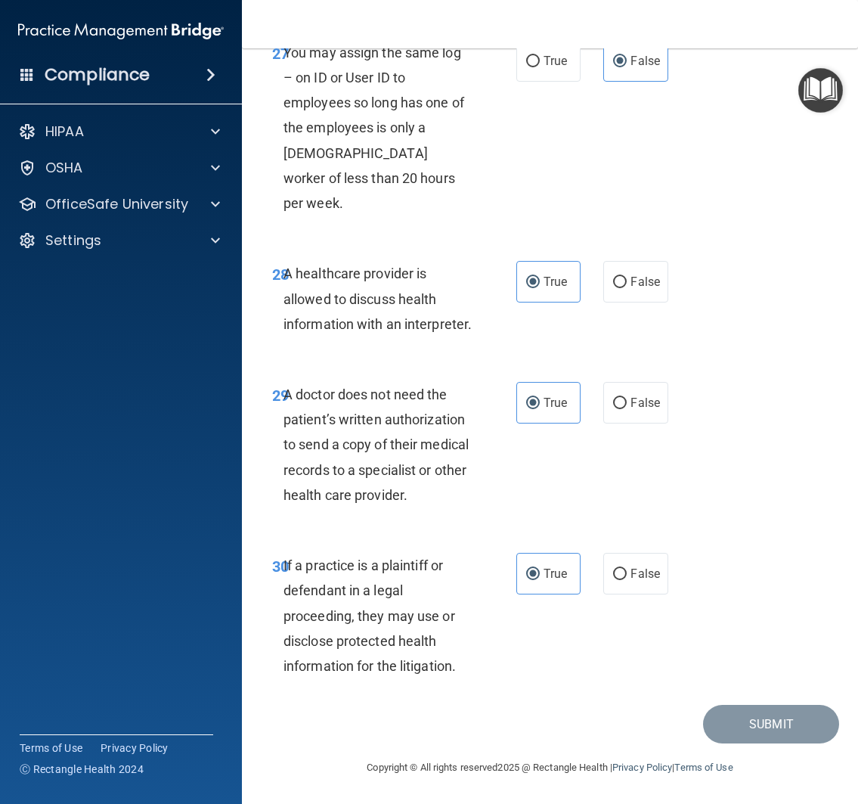
click at [762, 546] on div "30 If a practice is a plaintiff or defendant in a legal proceeding, they may us…" at bounding box center [550, 619] width 578 height 171
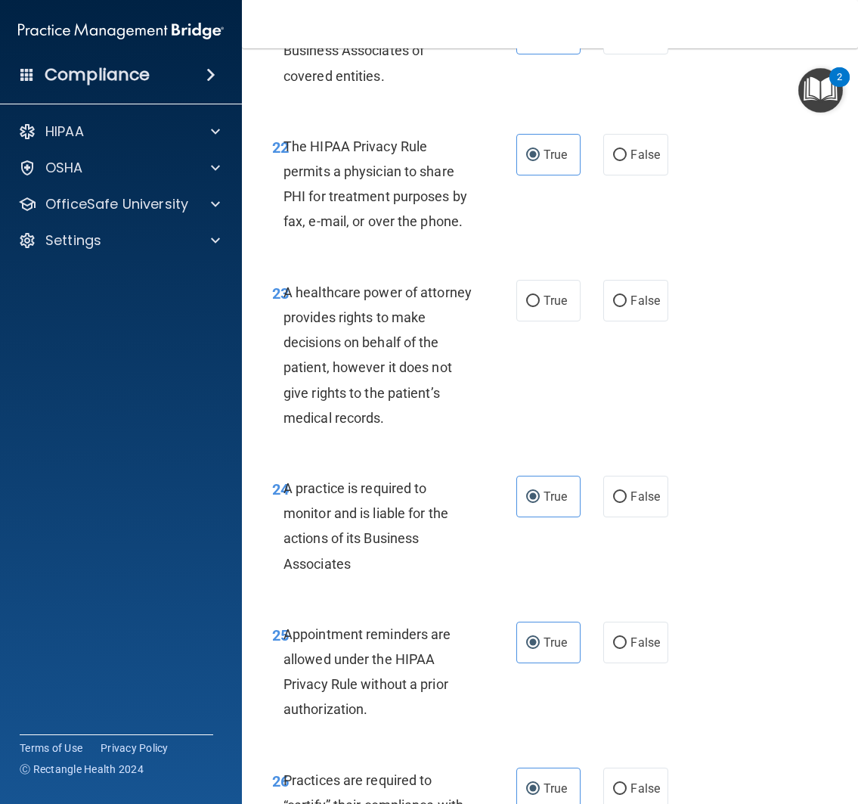
scroll to position [3786, 0]
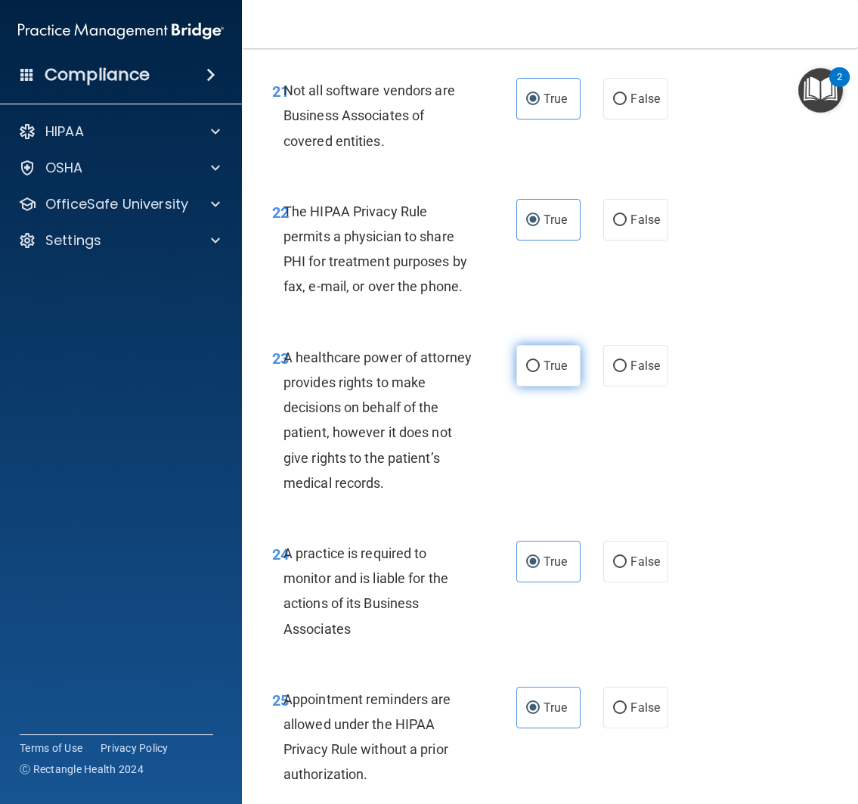
click at [559, 373] on span "True" at bounding box center [555, 365] width 23 height 14
click at [540, 372] on input "True" at bounding box center [533, 366] width 14 height 11
radio input "true"
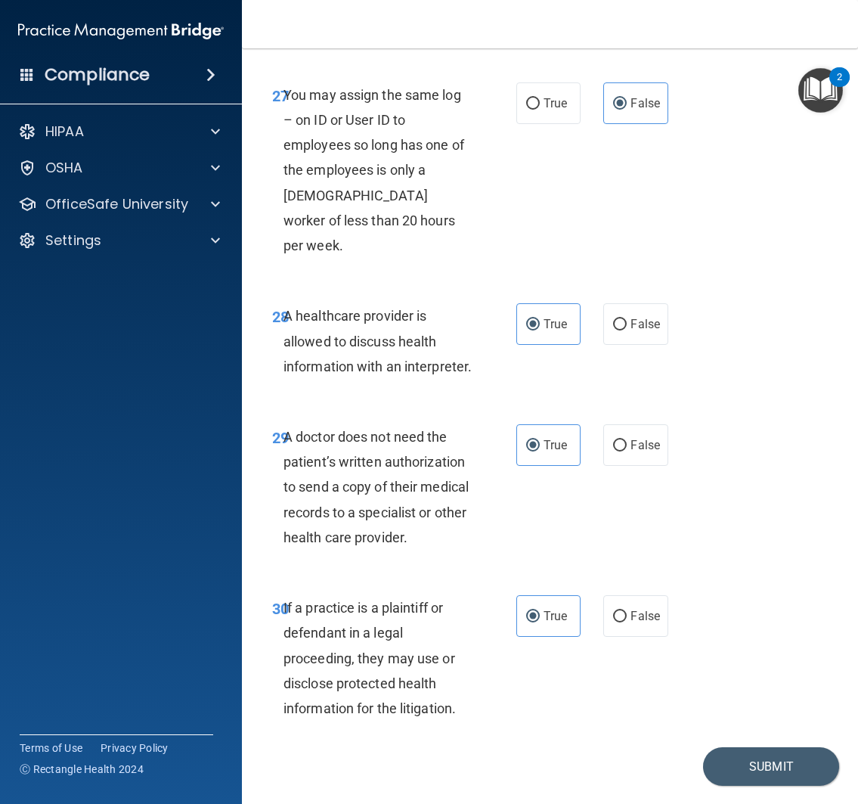
scroll to position [4800, 0]
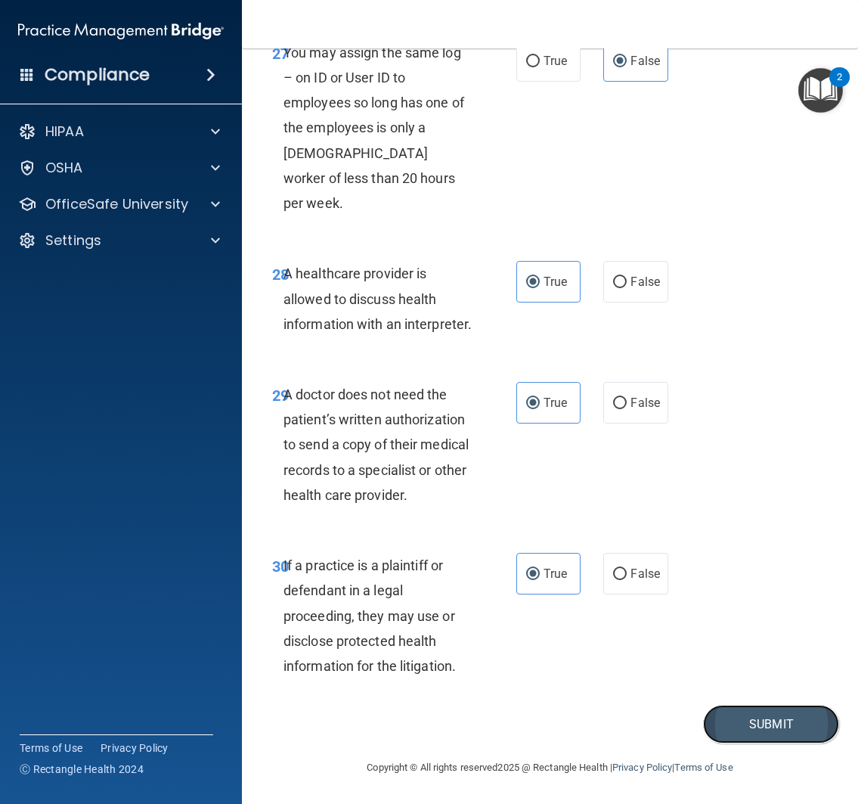
click at [764, 717] on button "Submit" at bounding box center [771, 724] width 136 height 39
click at [733, 724] on button "Submit" at bounding box center [771, 724] width 136 height 39
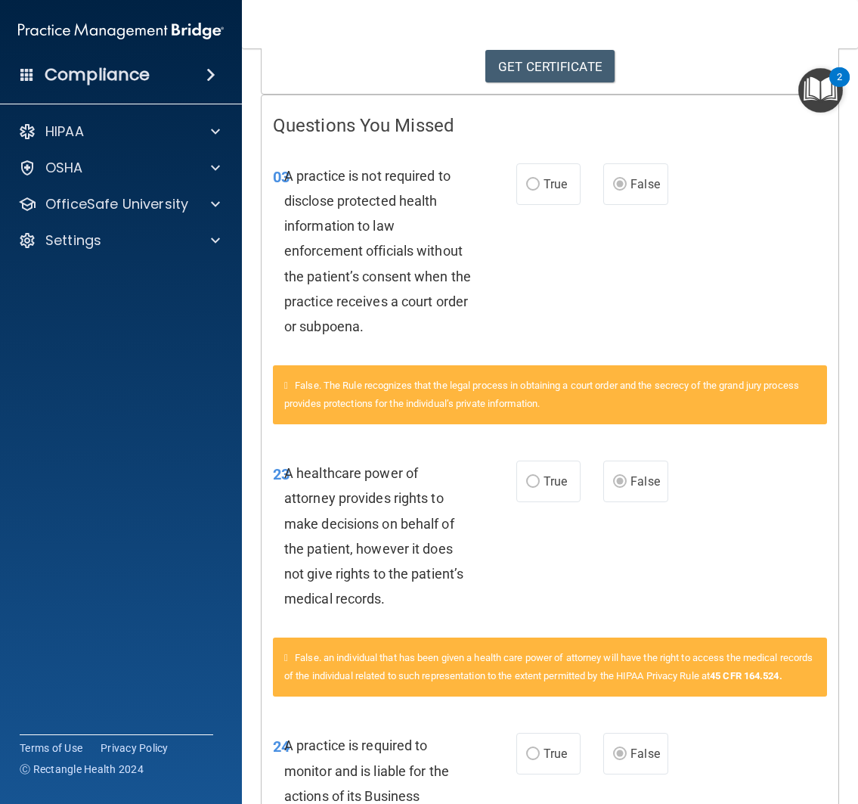
scroll to position [263, 0]
